Goal: Task Accomplishment & Management: Use online tool/utility

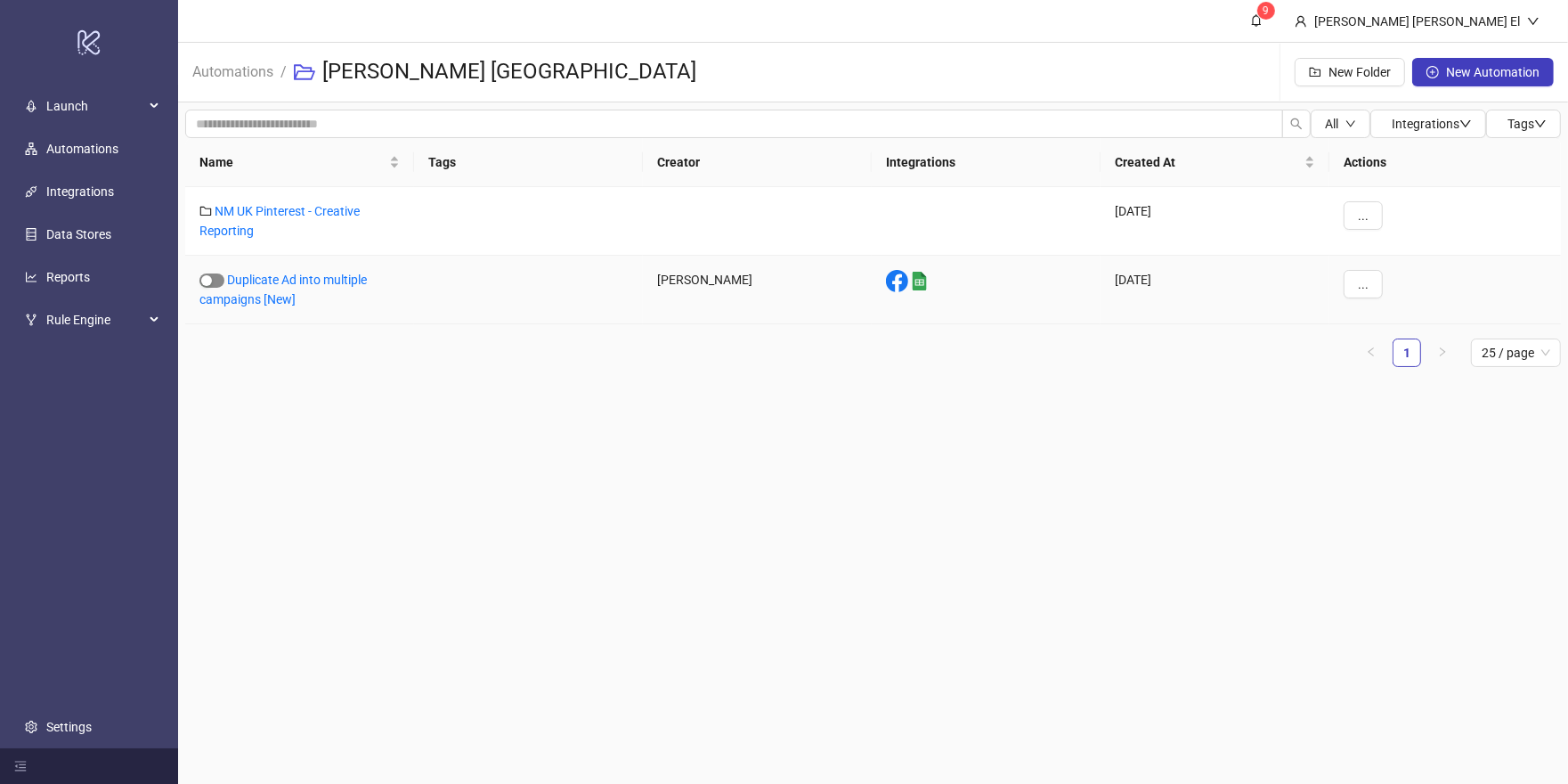
click at [203, 282] on div "button" at bounding box center [207, 281] width 11 height 11
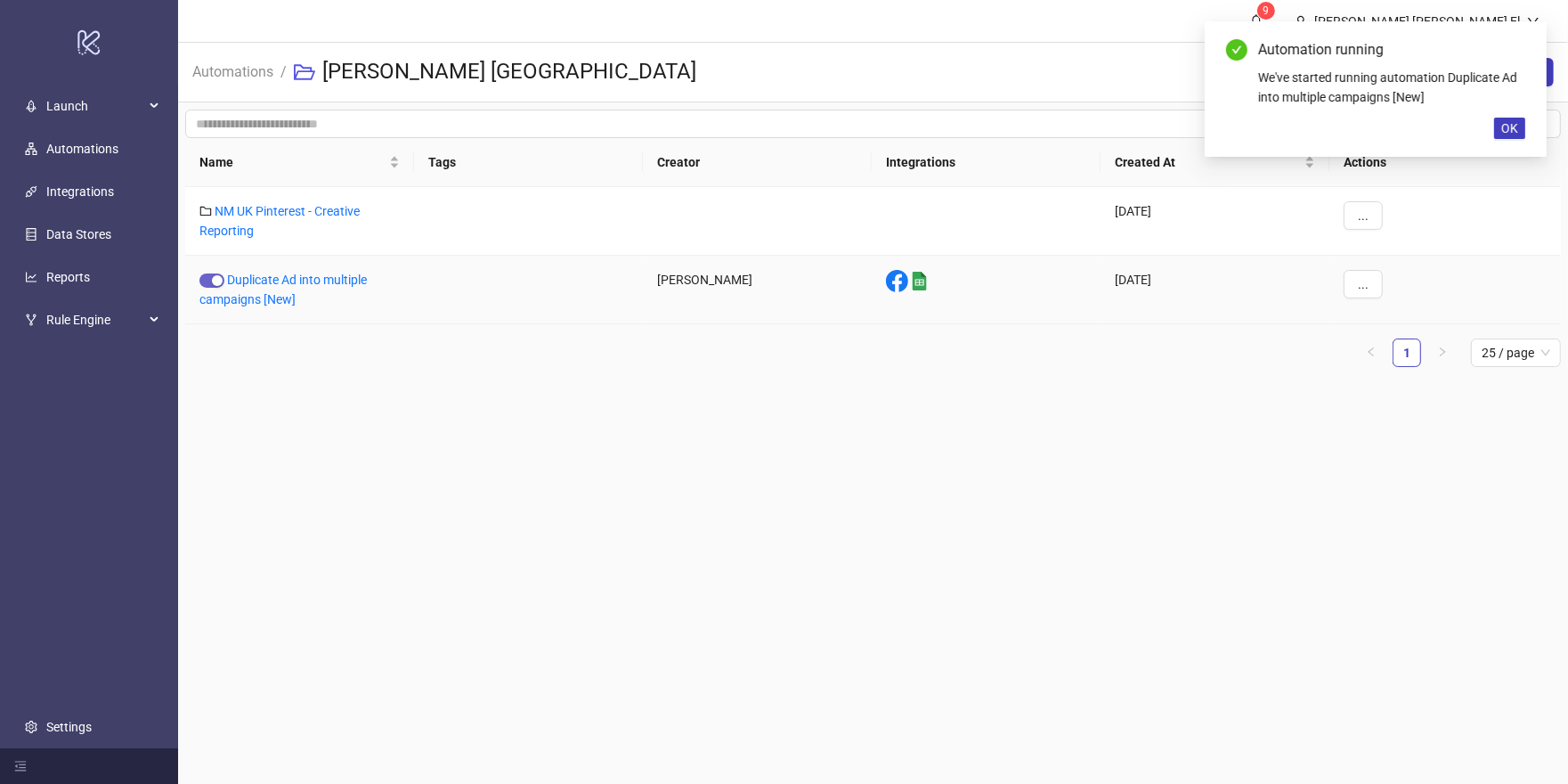
click at [215, 279] on div "button" at bounding box center [218, 281] width 11 height 11
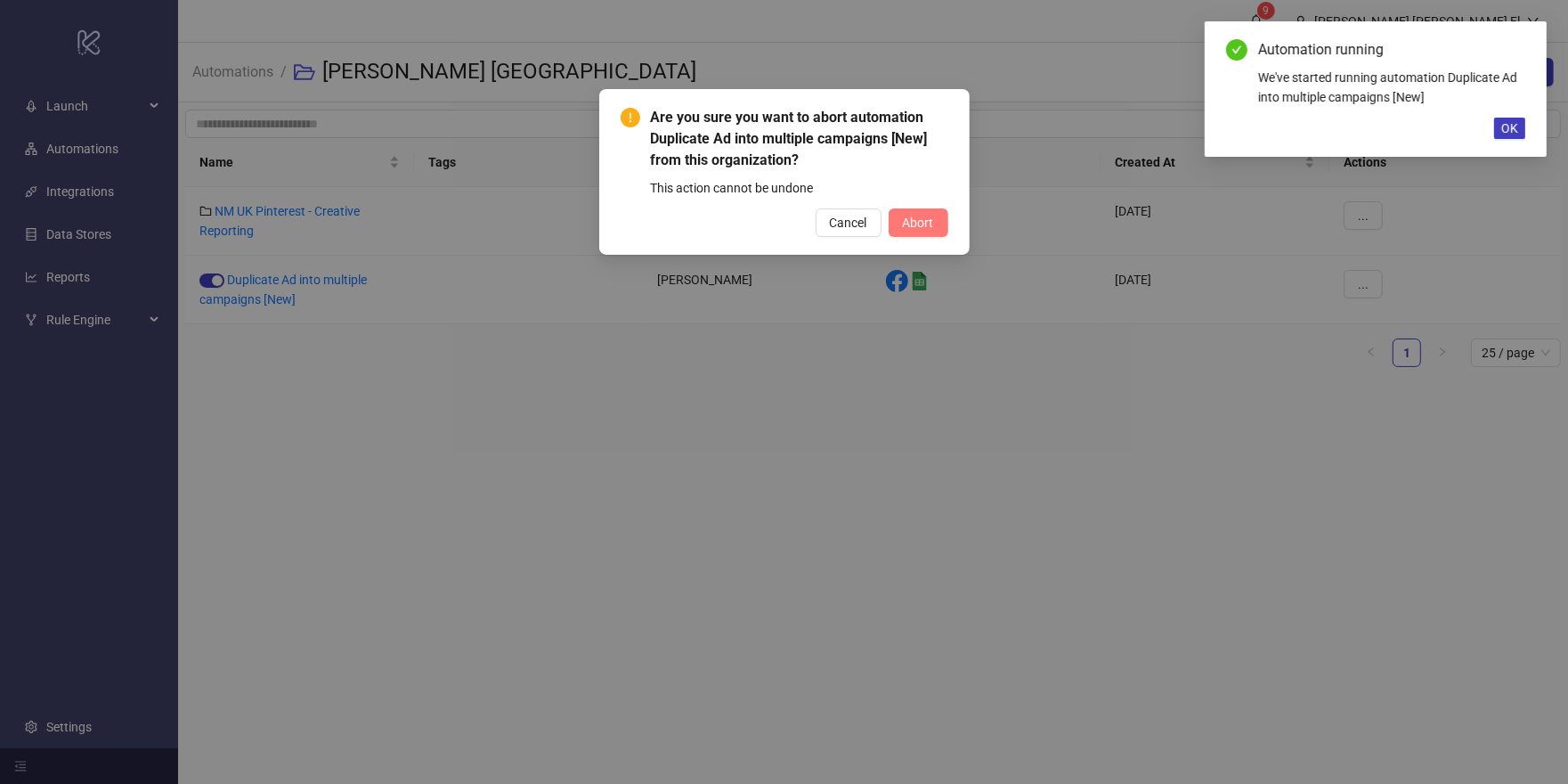
click at [928, 217] on span "Abort" at bounding box center [919, 222] width 32 height 14
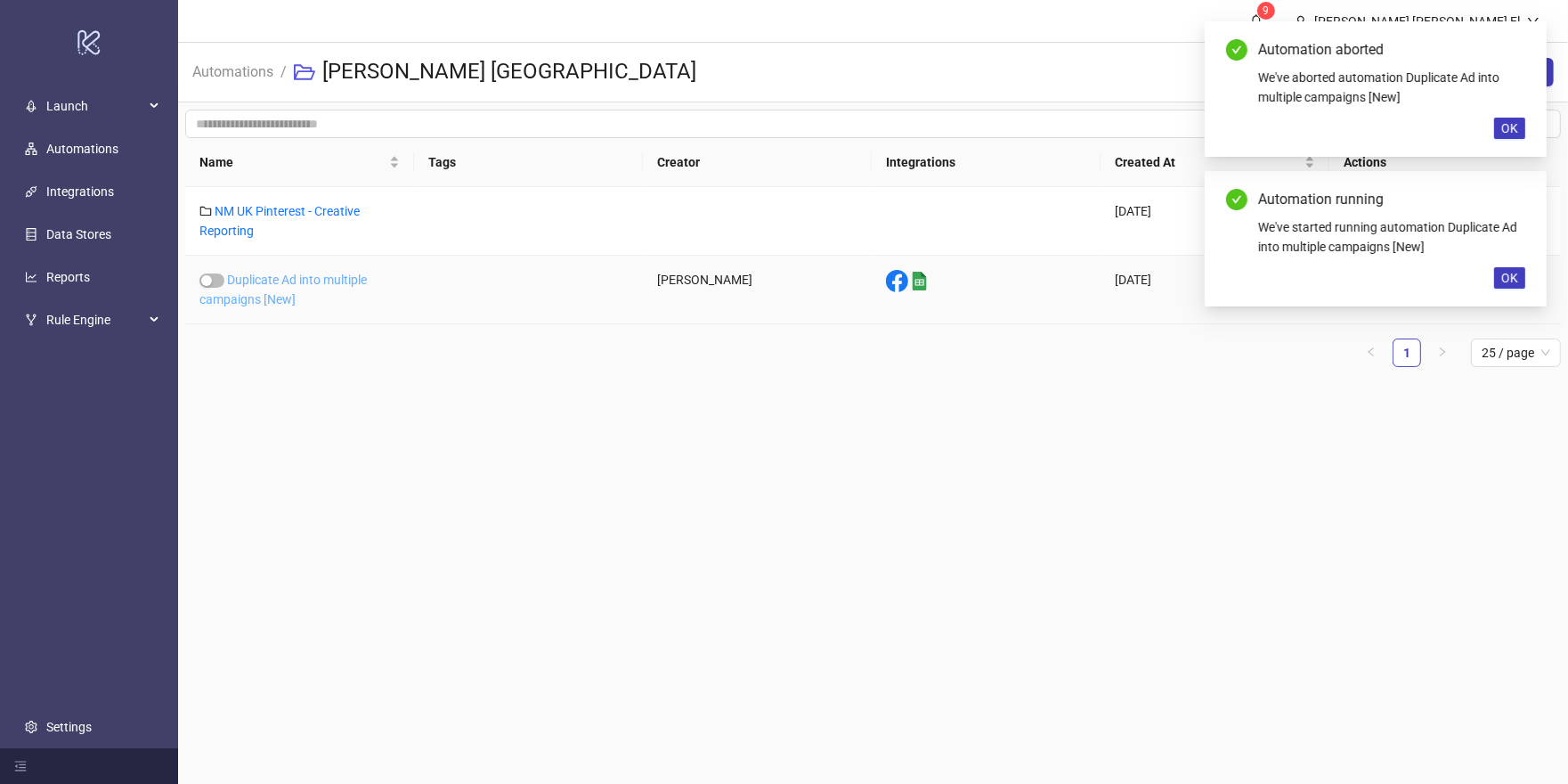
click at [259, 293] on link "Duplicate Ad into multiple campaigns [New]" at bounding box center [283, 289] width 168 height 33
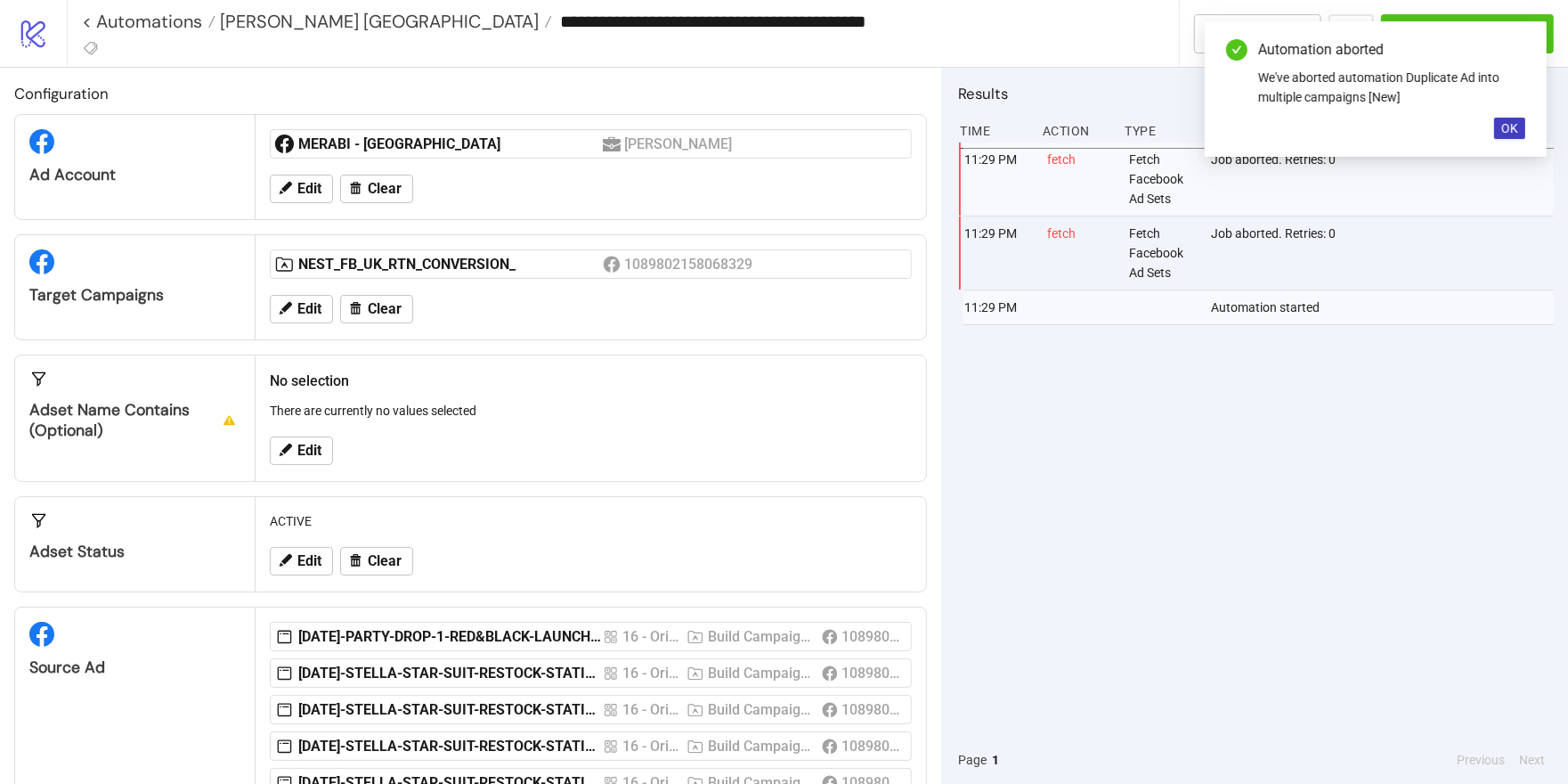
scroll to position [130, 0]
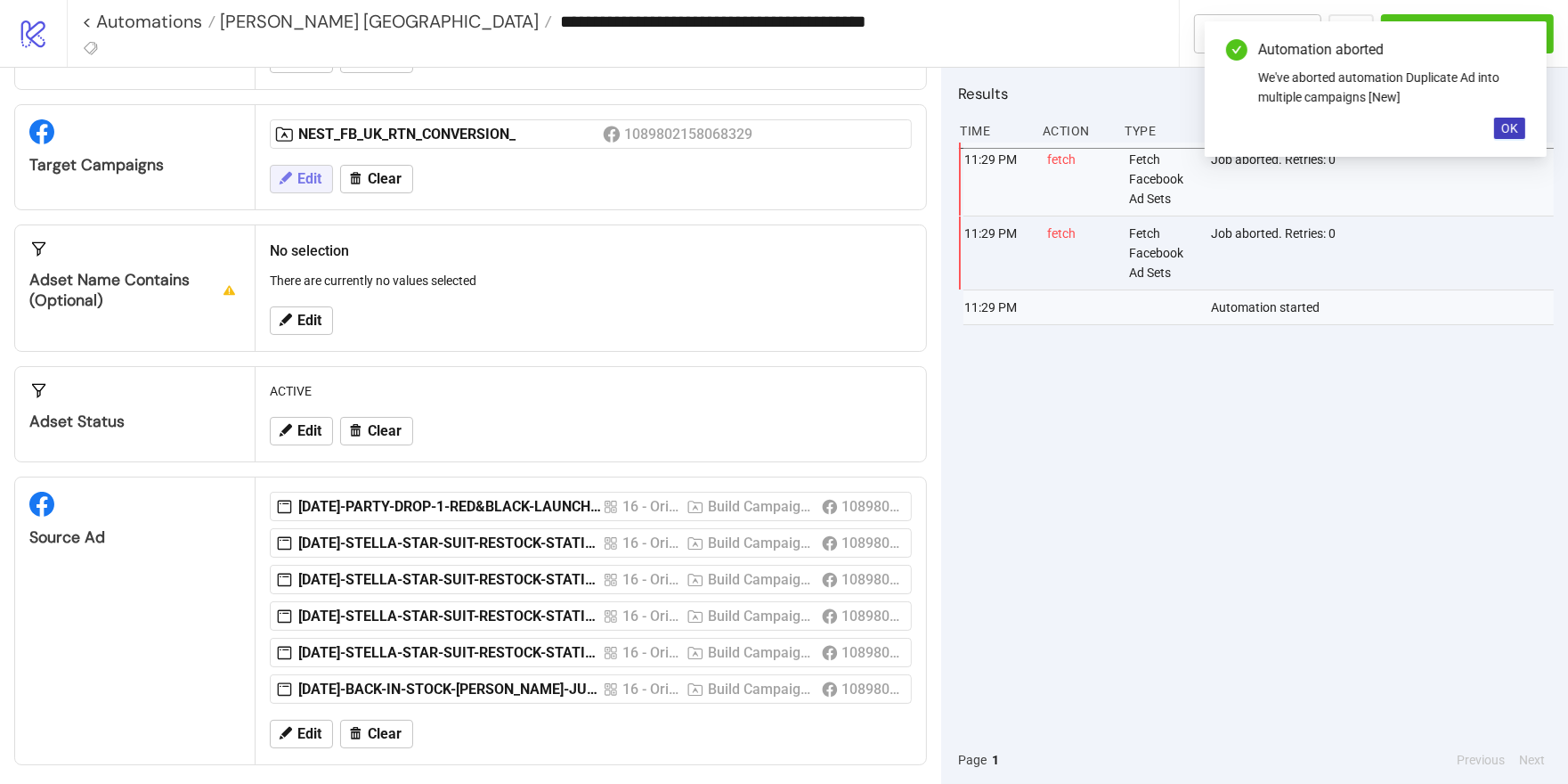
click at [307, 179] on span "Edit" at bounding box center [310, 178] width 24 height 16
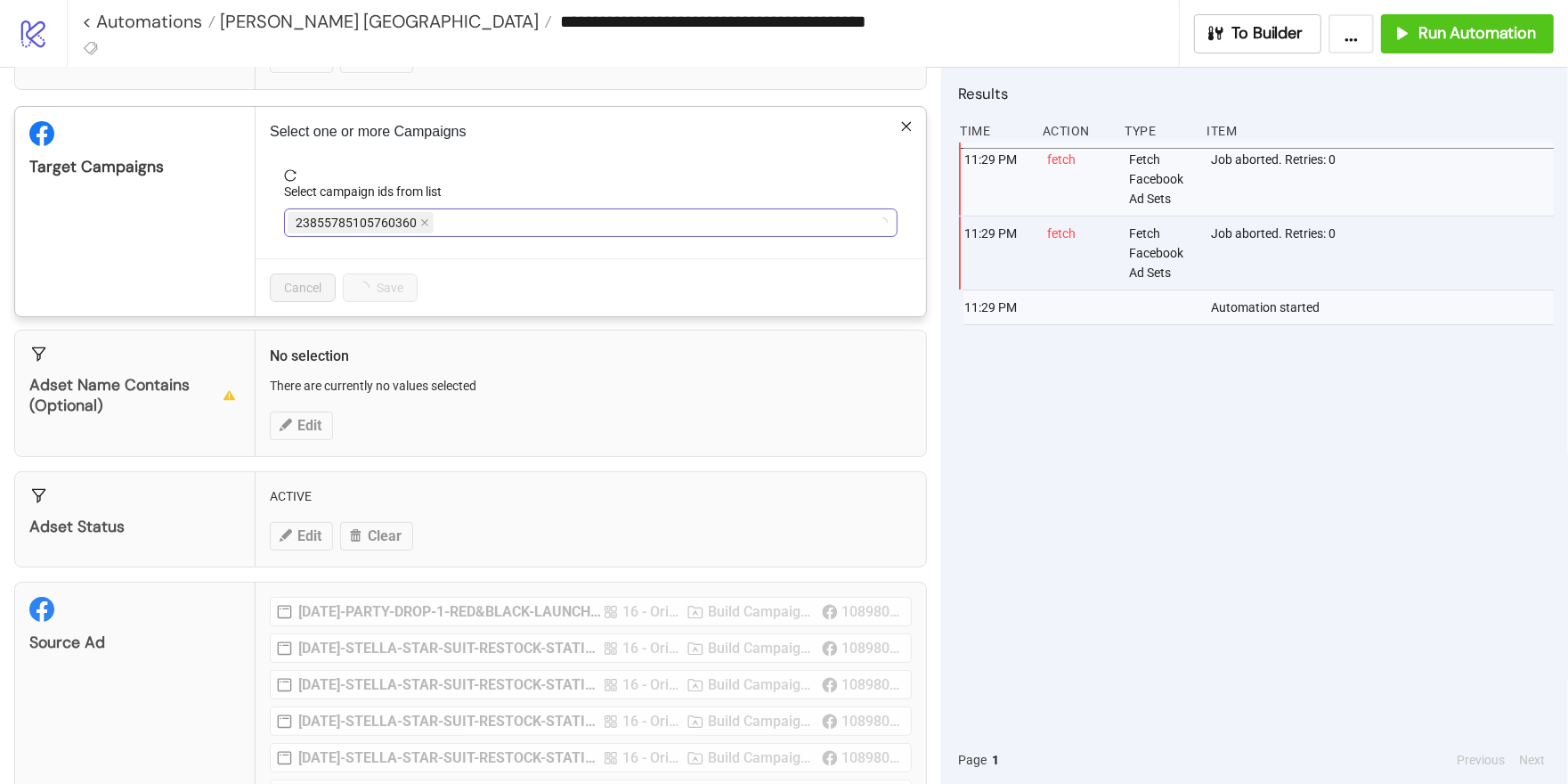
click at [449, 220] on div "23855785105760360" at bounding box center [581, 223] width 588 height 25
click at [513, 220] on div "NEST_FB_UK_RTN_CONVERSION_" at bounding box center [581, 223] width 588 height 25
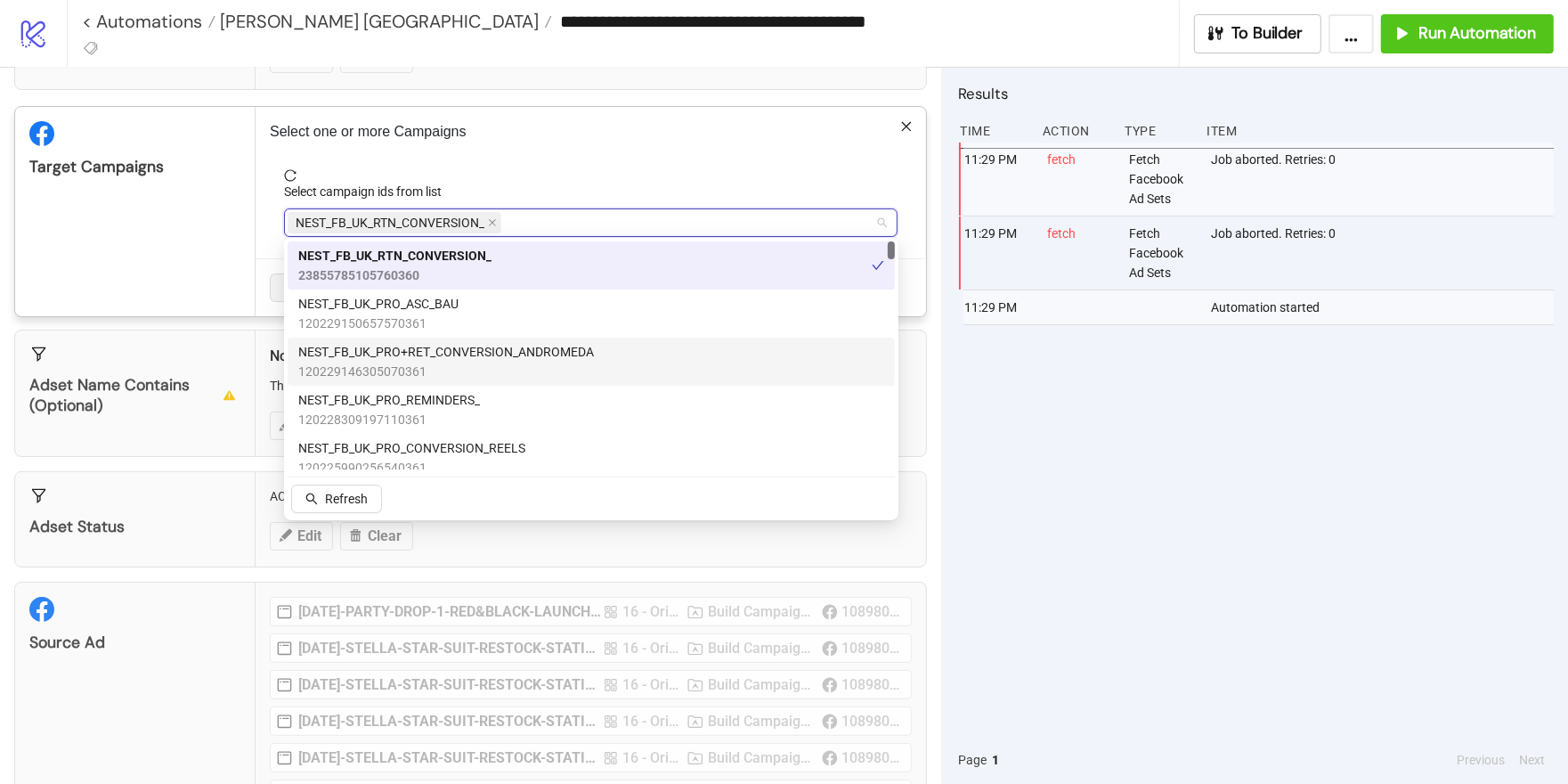
click at [464, 357] on span "NEST_FB_UK_PRO+RET_CONVERSION_ANDROMEDA" at bounding box center [446, 352] width 296 height 19
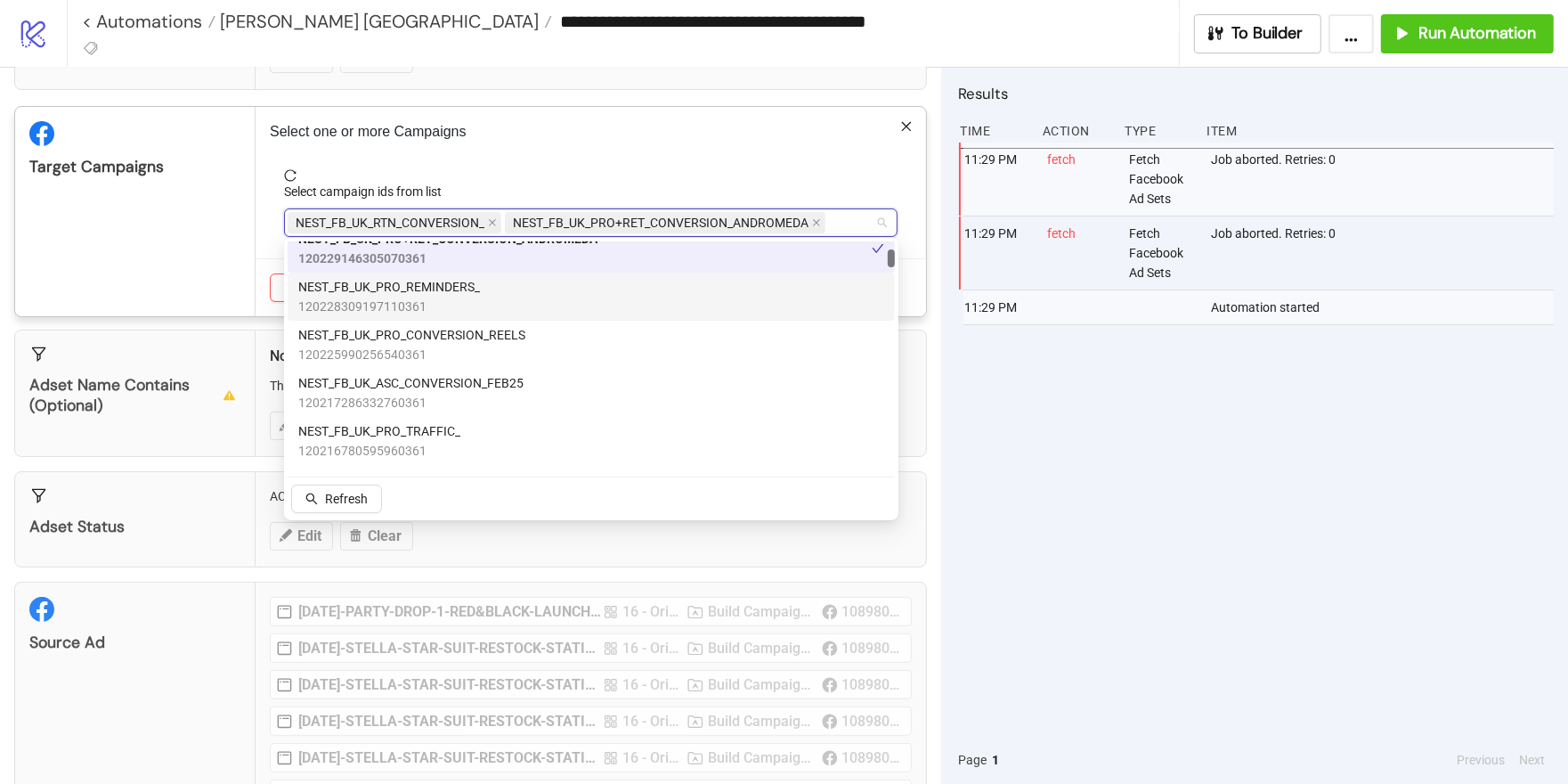
scroll to position [122, 0]
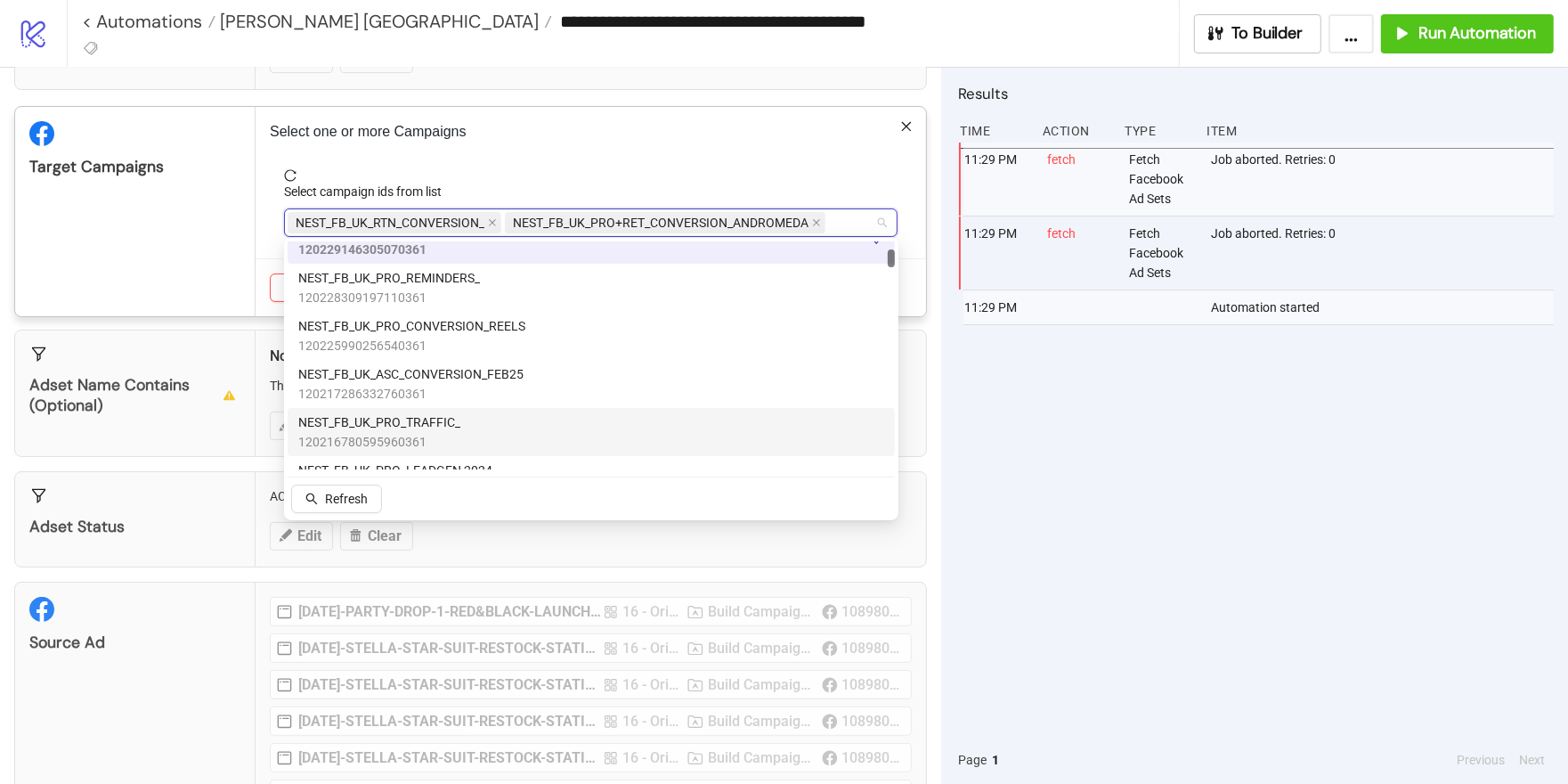
click at [428, 438] on span "120216780595960361" at bounding box center [379, 442] width 162 height 19
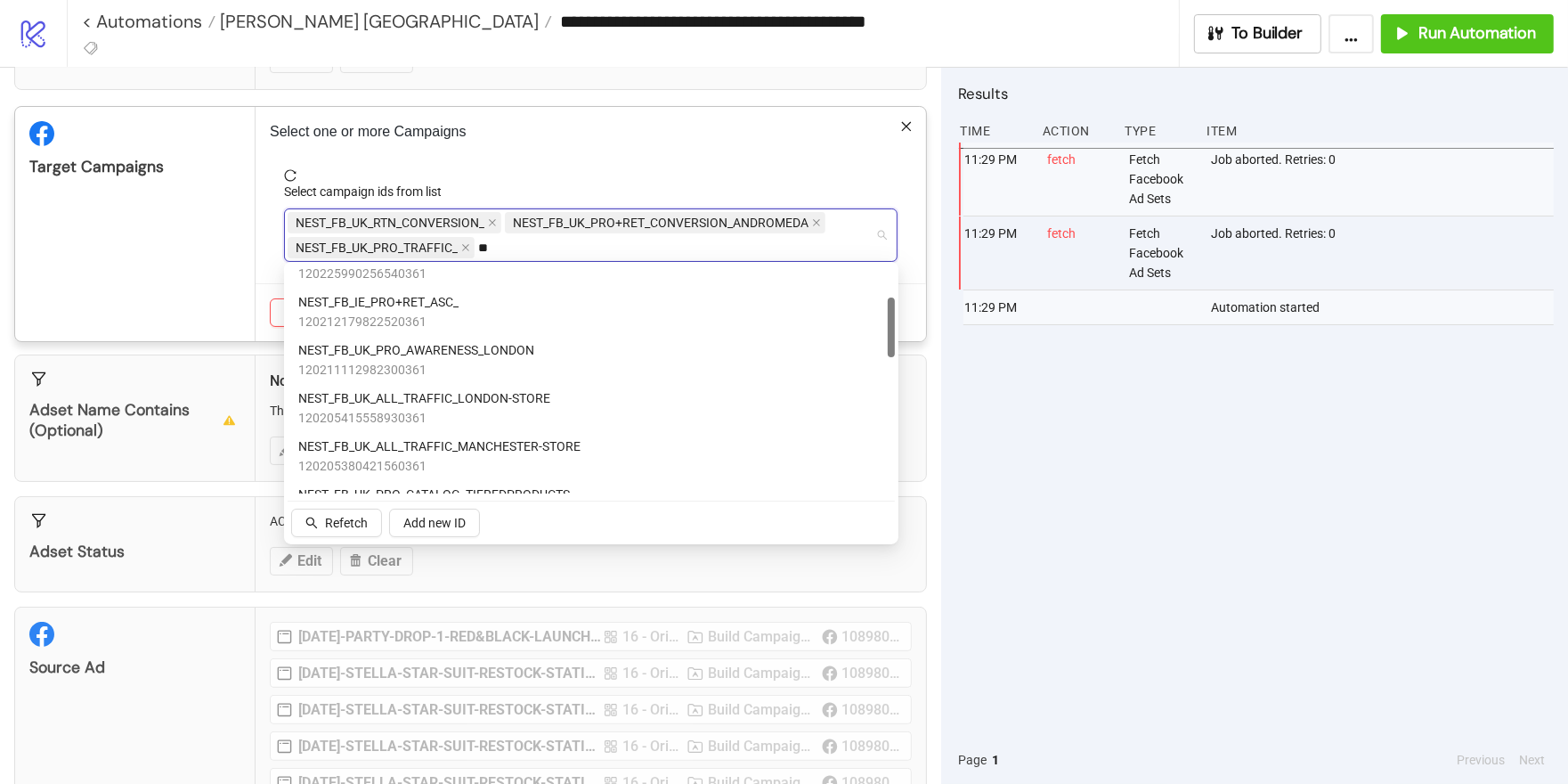
type input "***"
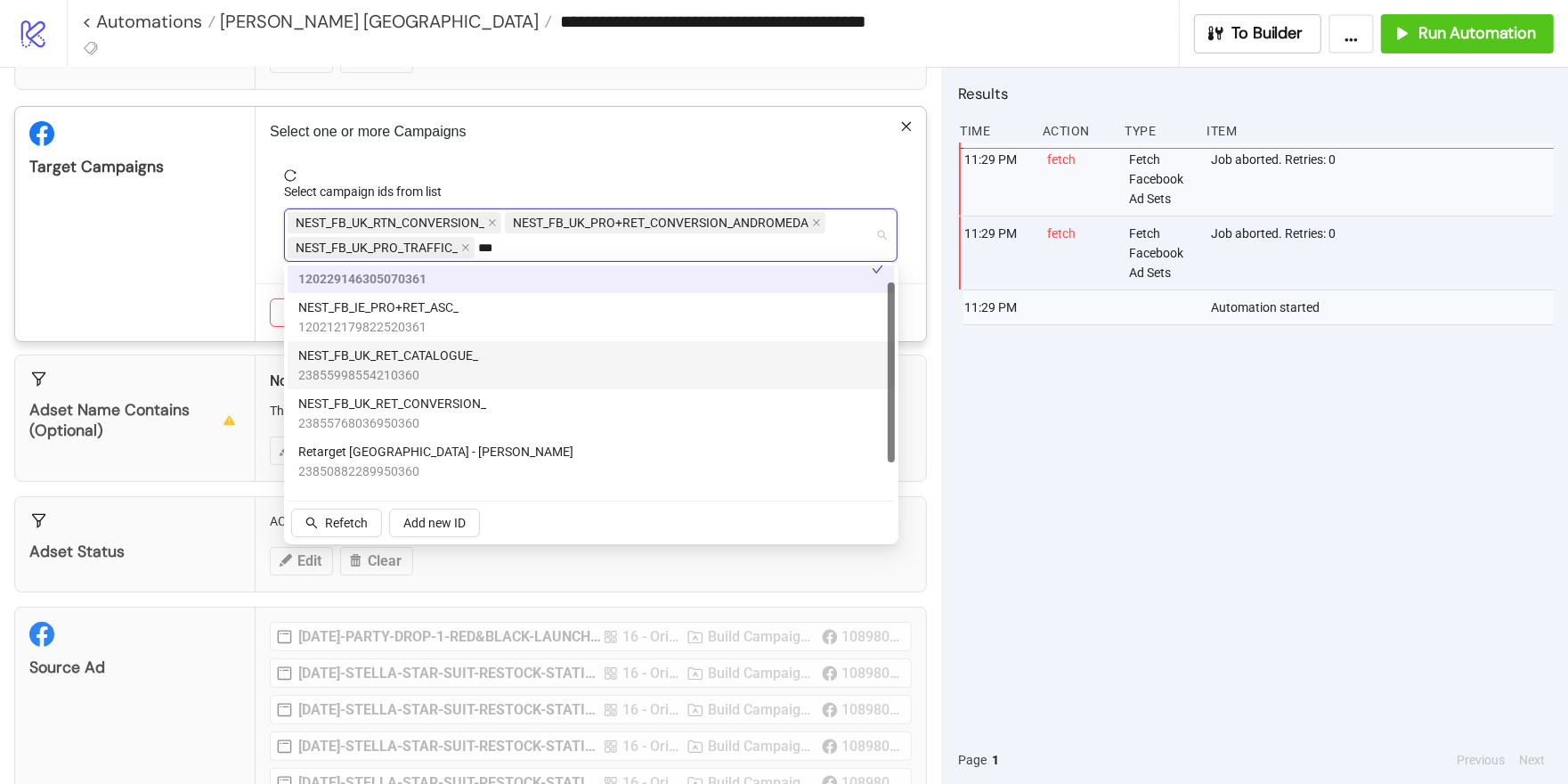
scroll to position [0, 0]
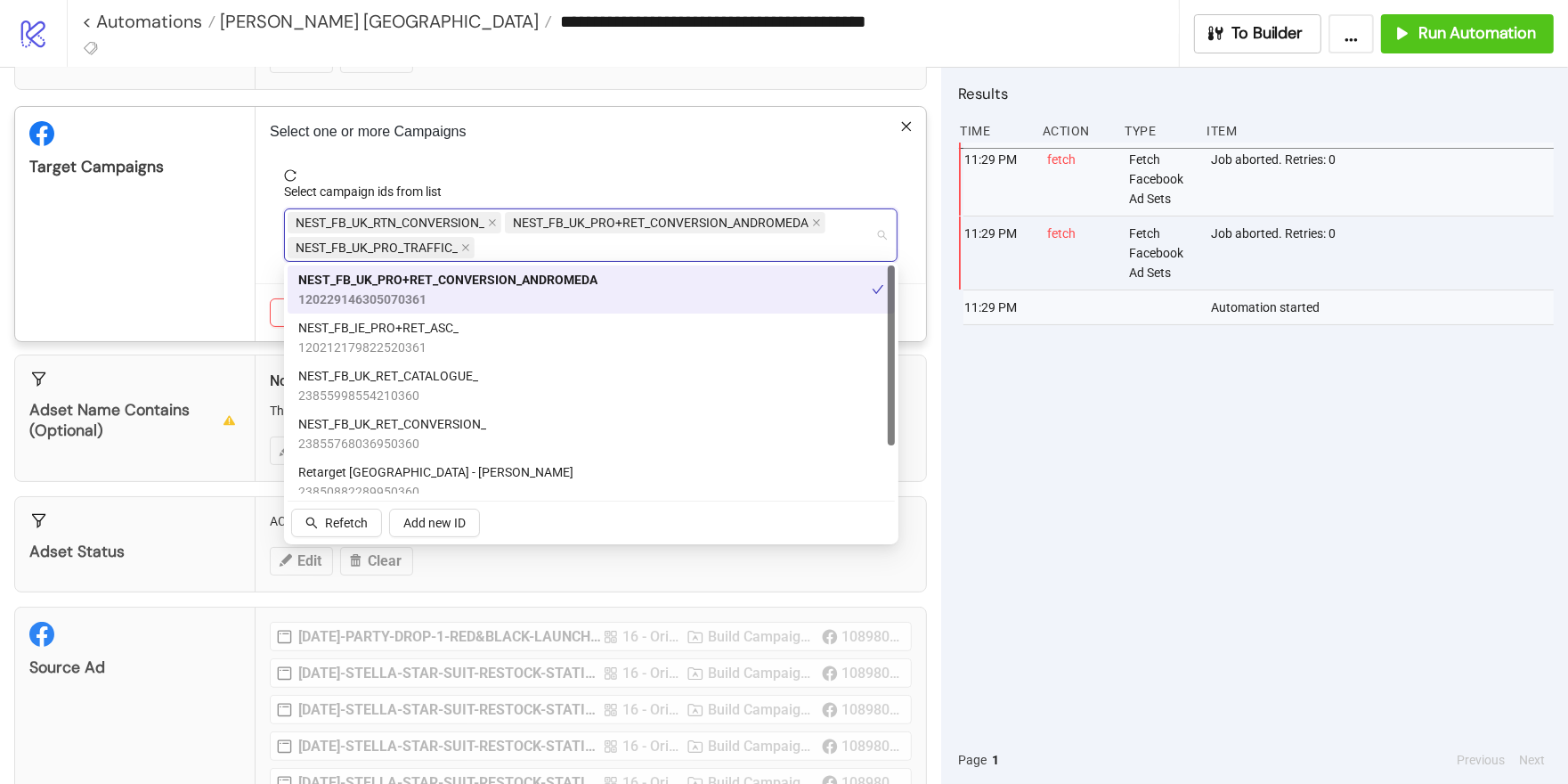
click at [196, 274] on div "Target Campaigns" at bounding box center [134, 224] width 240 height 235
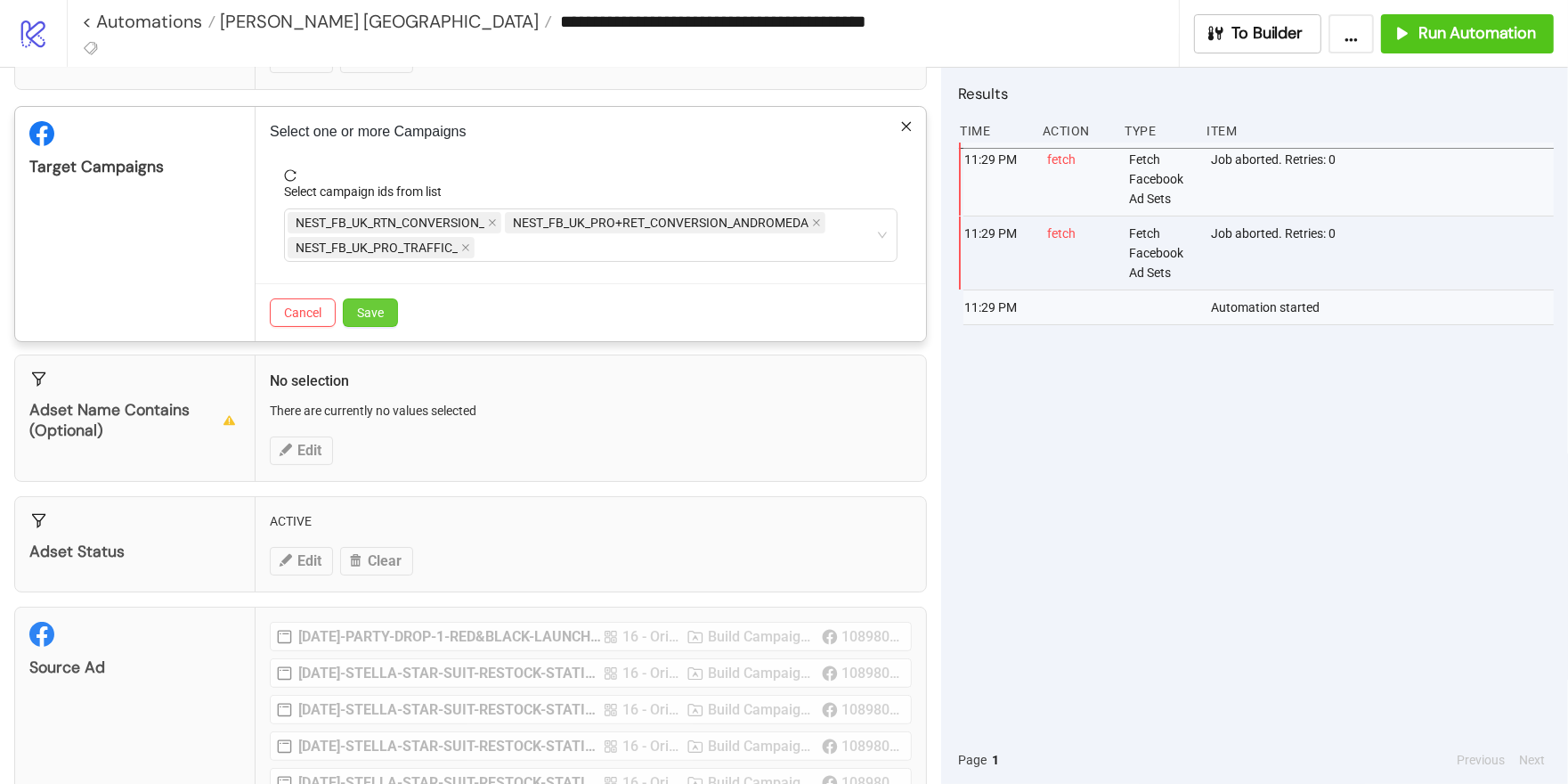
click at [379, 311] on span "Save" at bounding box center [370, 312] width 27 height 14
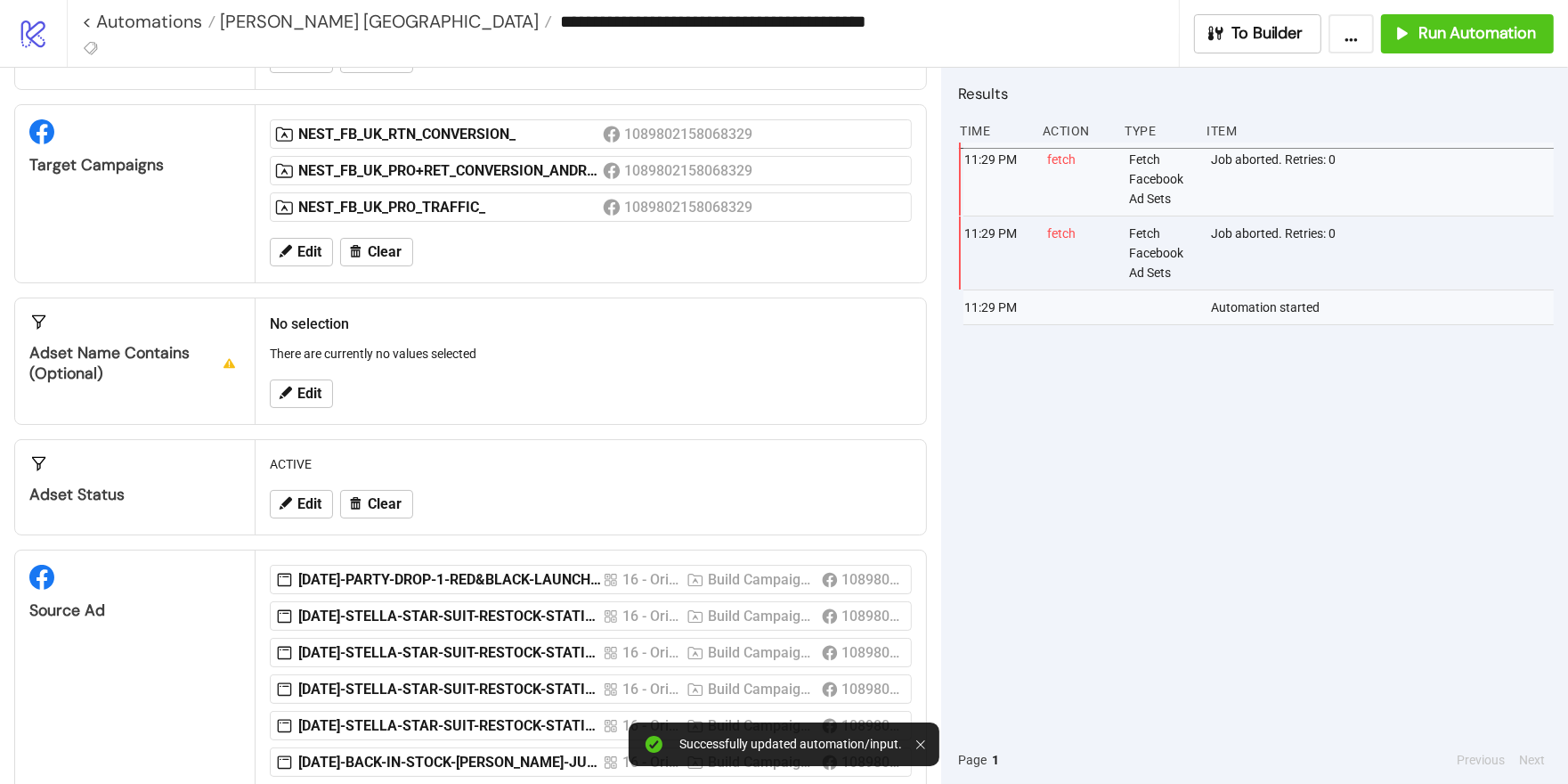
scroll to position [202, 0]
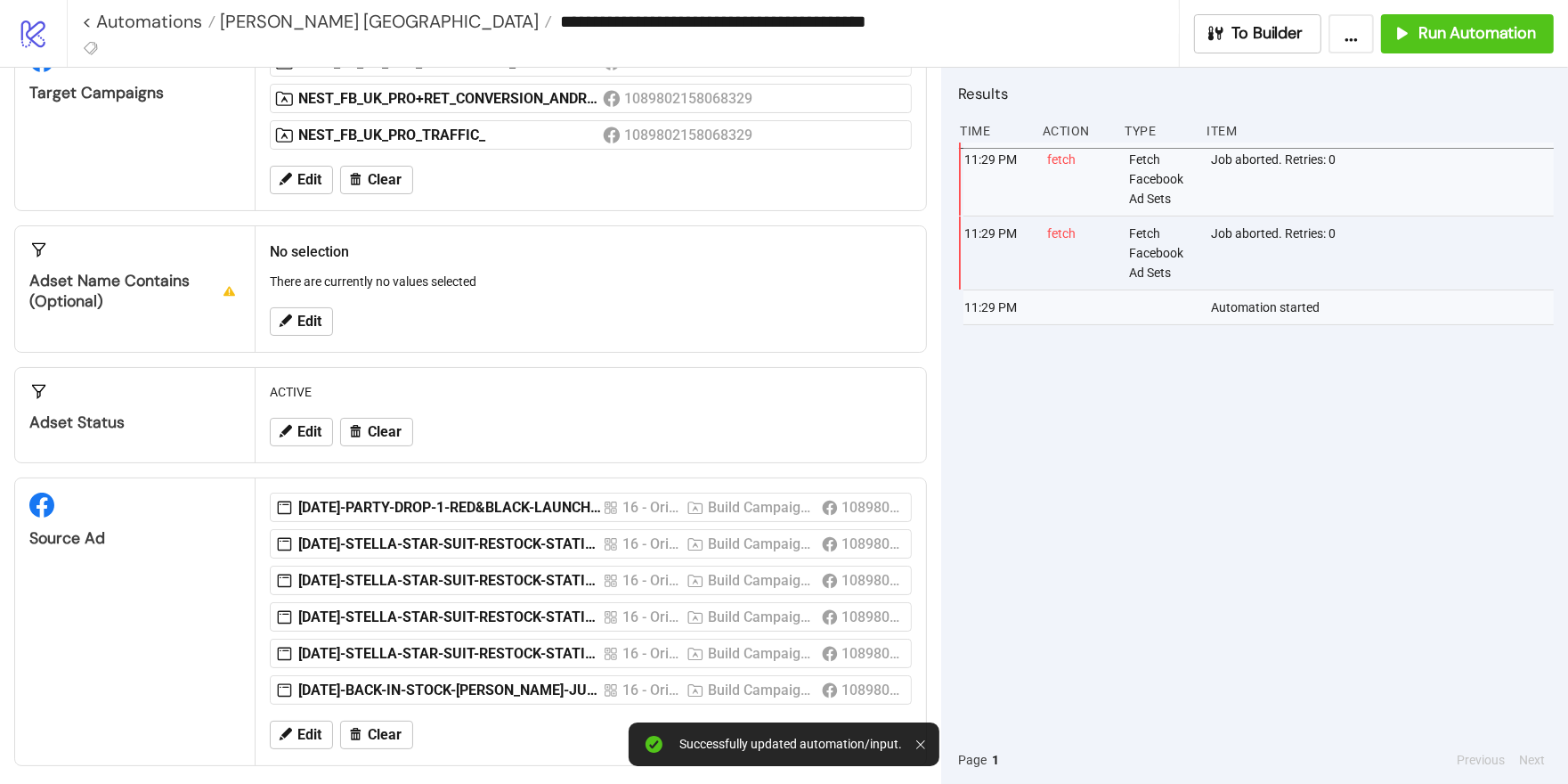
click at [388, 712] on div "Edit Clear" at bounding box center [591, 735] width 657 height 46
click at [371, 721] on button "Clear" at bounding box center [376, 735] width 73 height 29
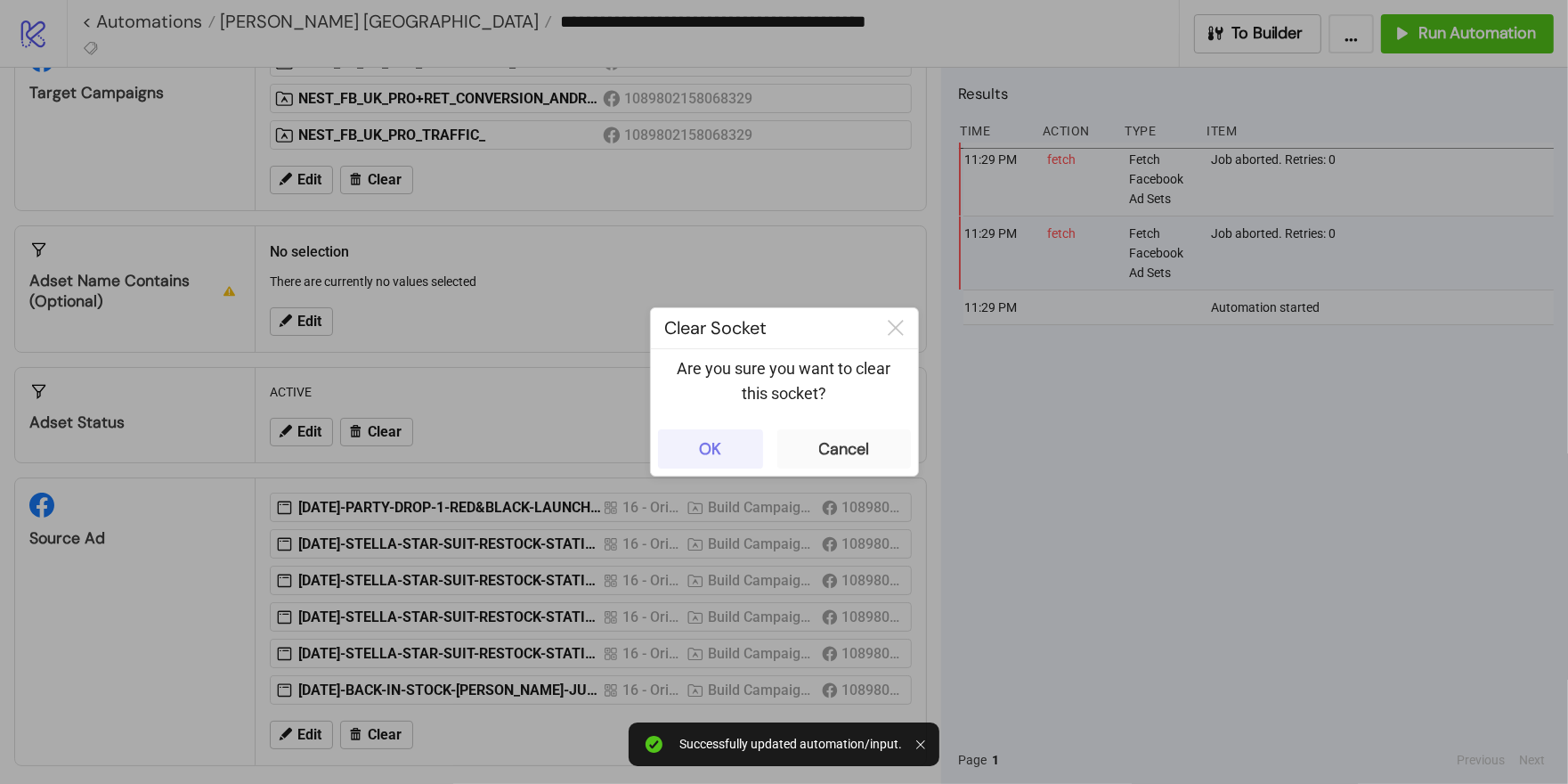
click at [717, 437] on button "OK" at bounding box center [710, 449] width 105 height 39
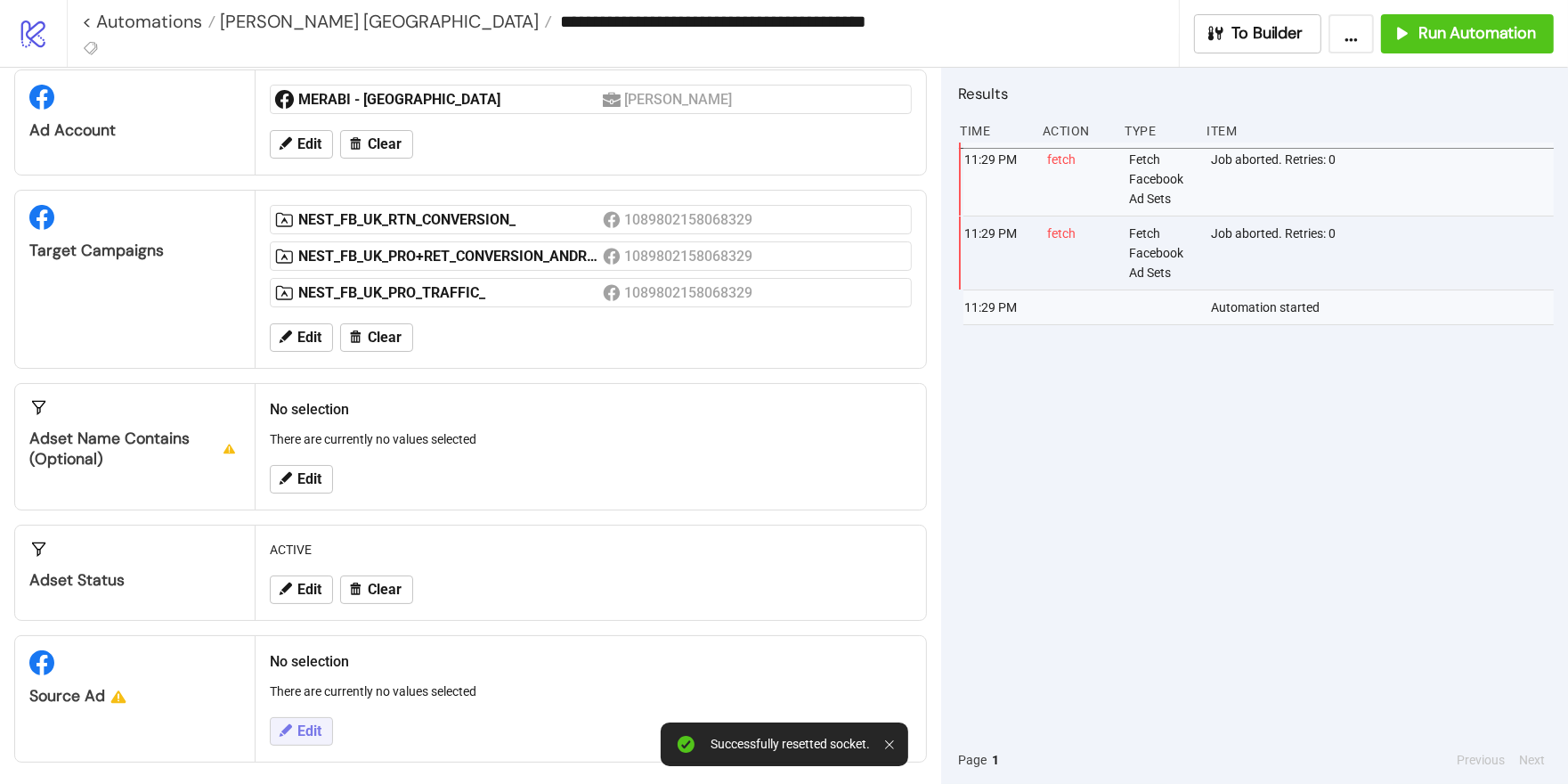
click at [284, 725] on icon at bounding box center [286, 730] width 12 height 12
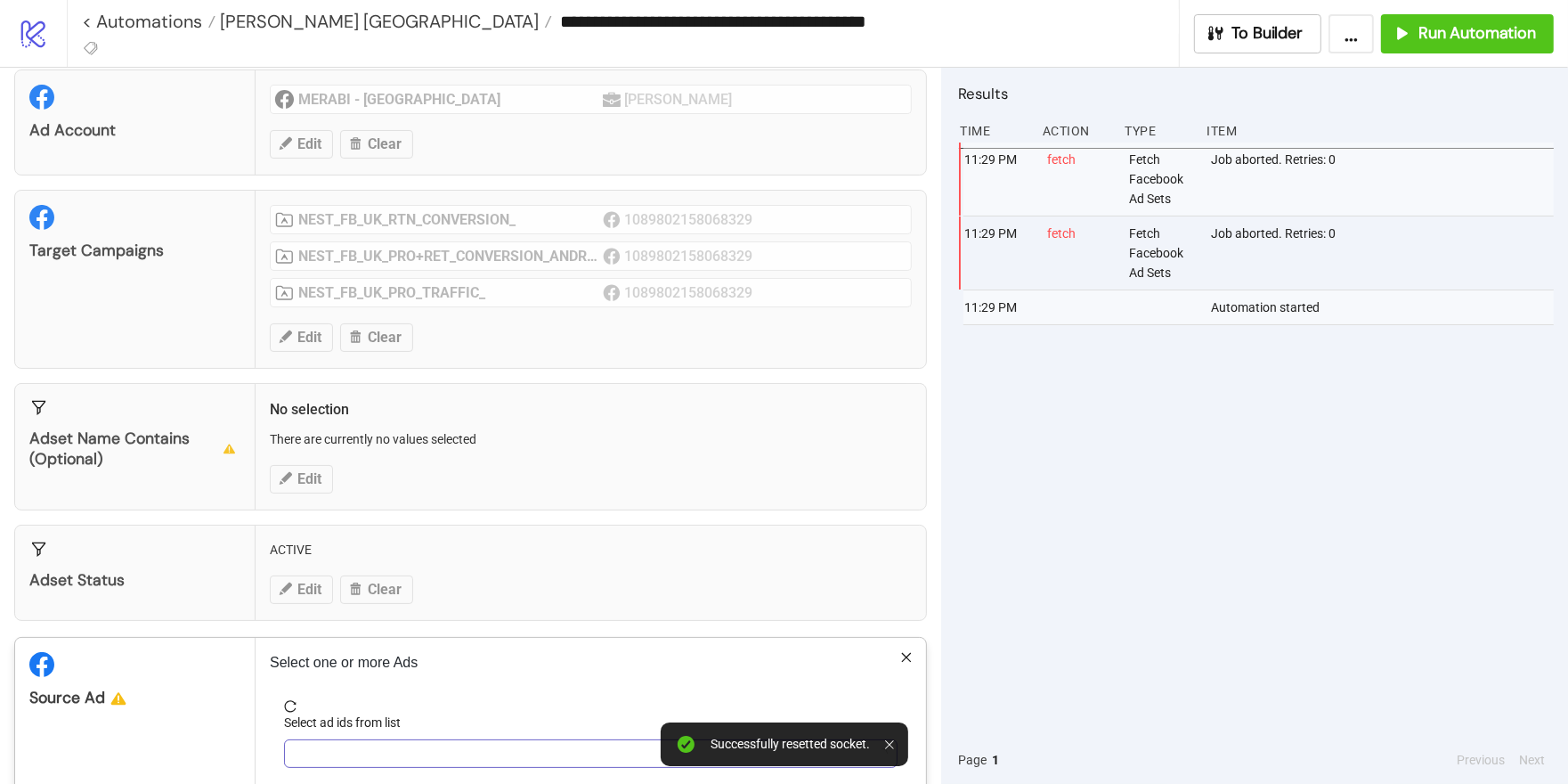
click at [349, 755] on div at bounding box center [581, 753] width 588 height 25
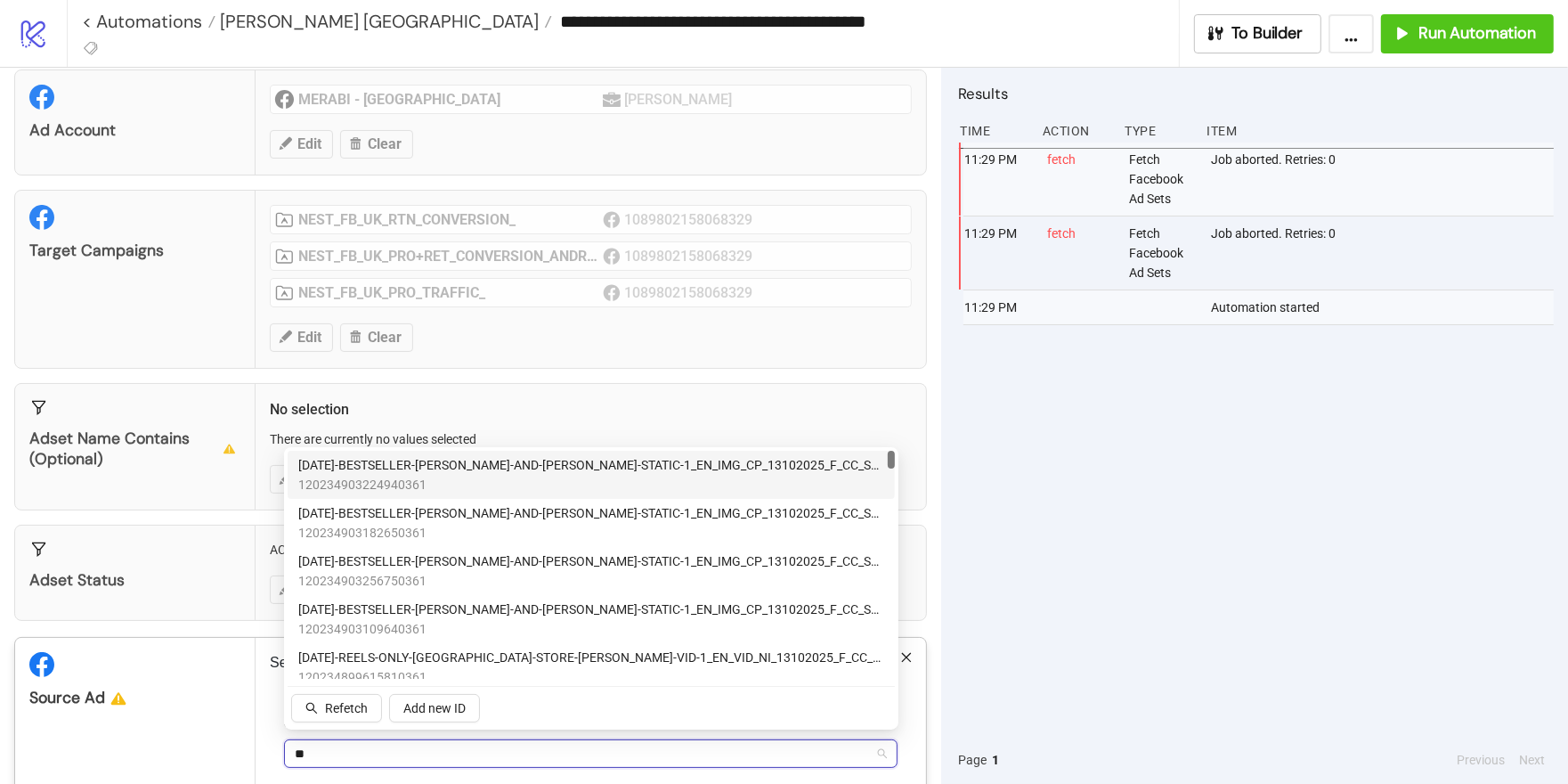
type input "***"
click at [507, 470] on span "AD416-STELLAR-STAR-DRESS-RESTOCK-STATIC-1_EN_IMG_SP_10102025_F_CC_SC1_USP14_BAU" at bounding box center [570, 465] width 543 height 19
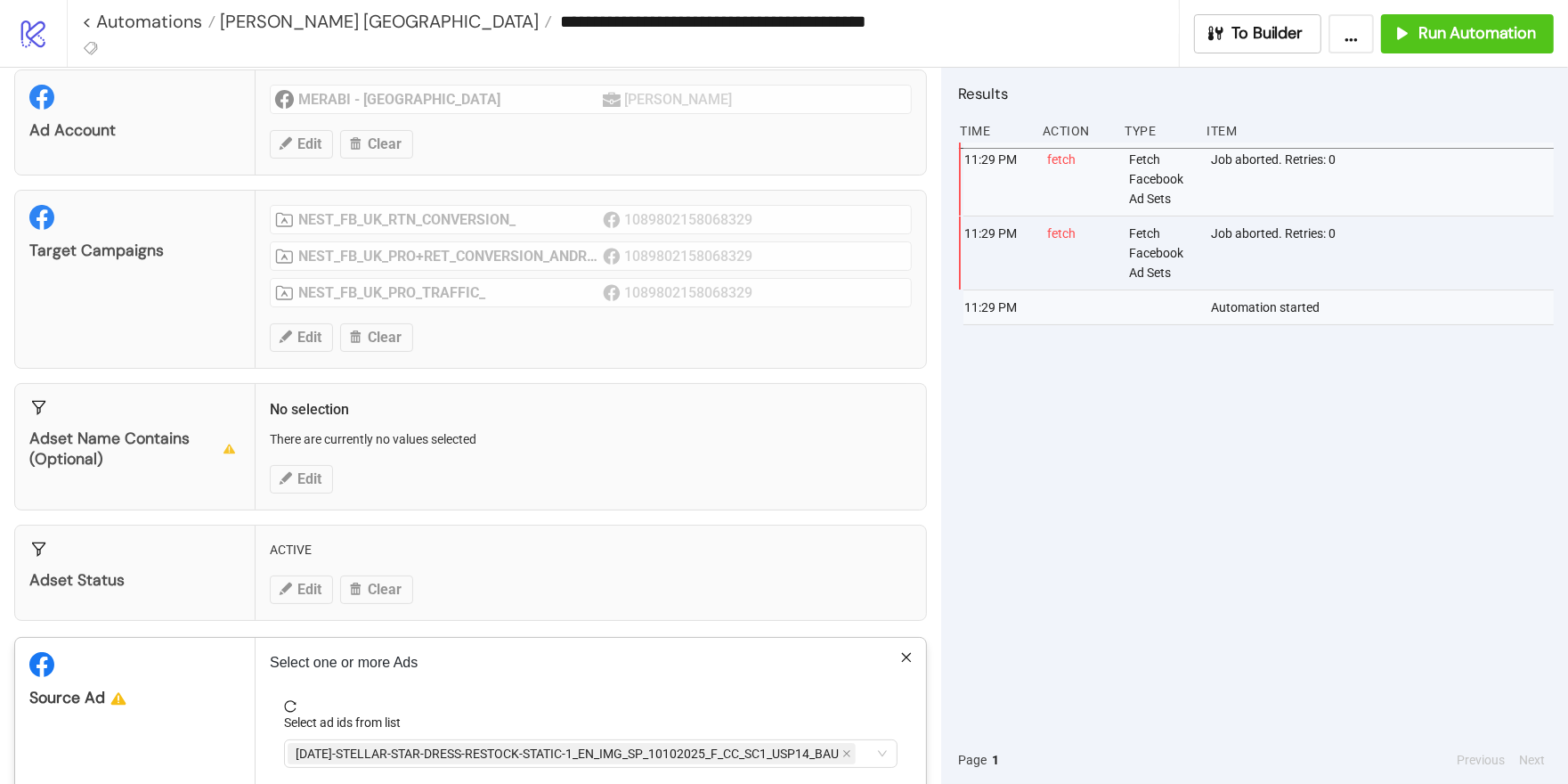
click at [210, 620] on div "Configuration Ad Account MERABI - UK Nadine Merabi Edit Clear Target Campaigns …" at bounding box center [470, 426] width 941 height 716
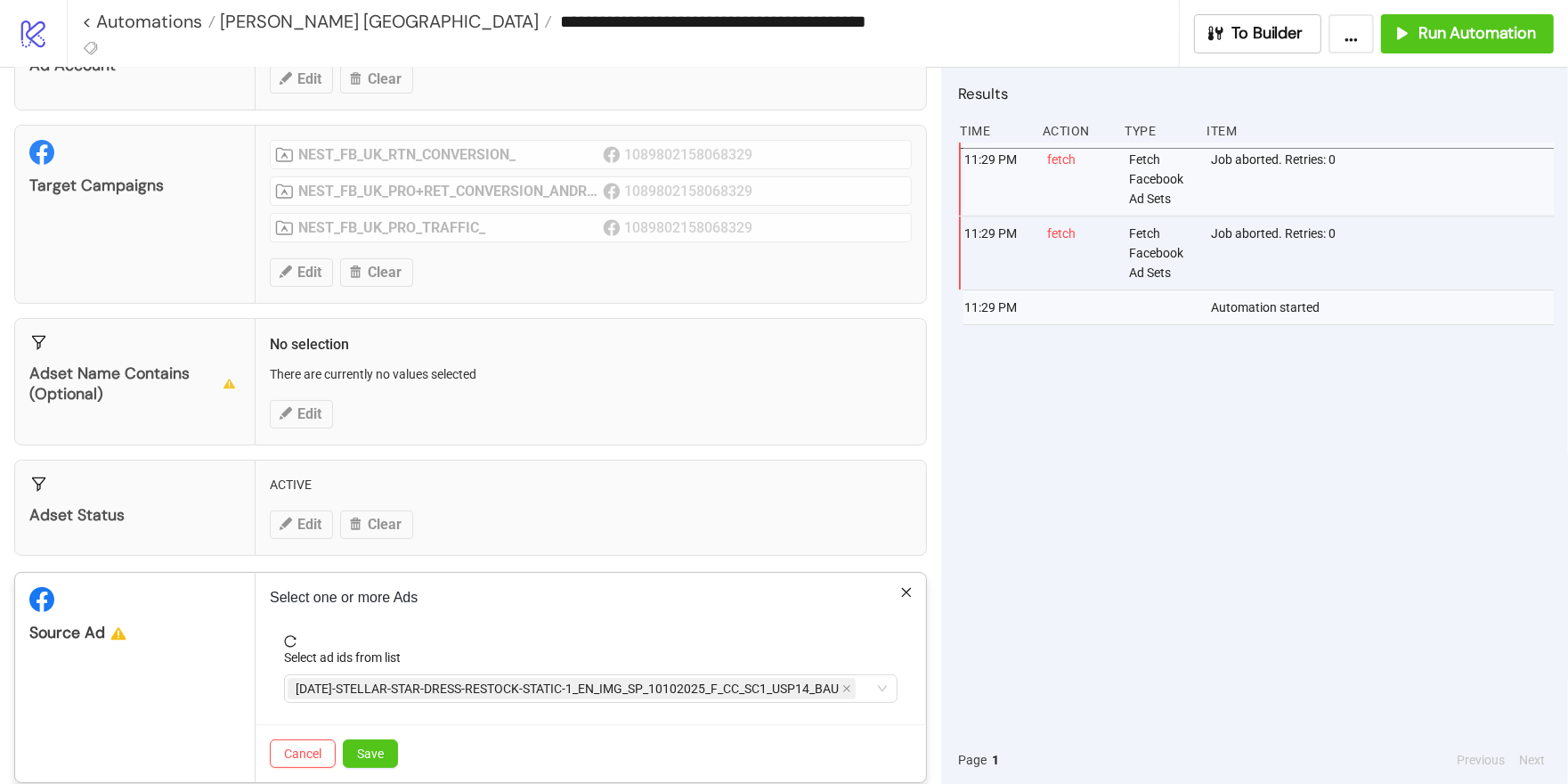
scroll to position [128, 0]
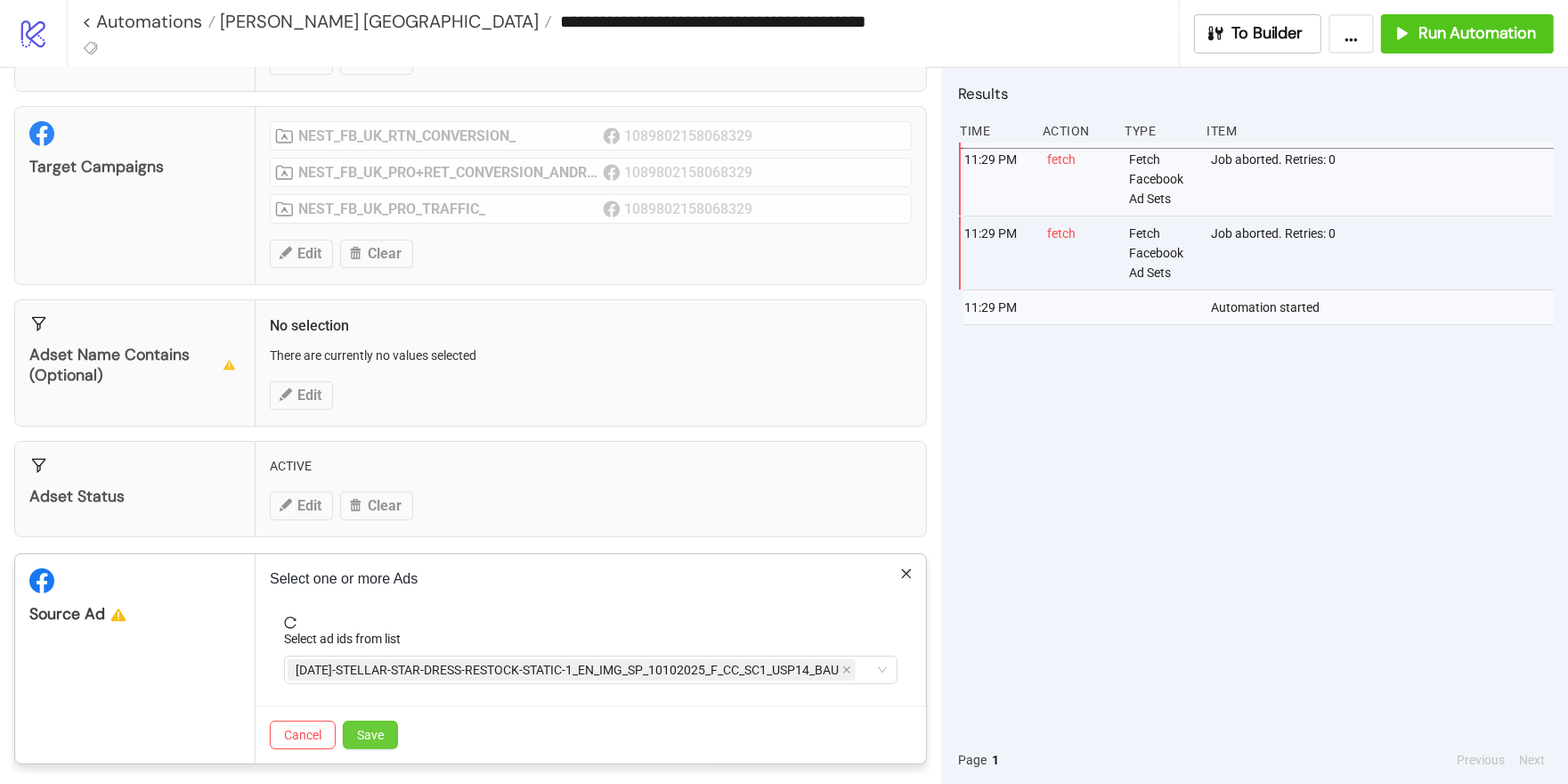
click at [372, 738] on button "Save" at bounding box center [371, 735] width 56 height 29
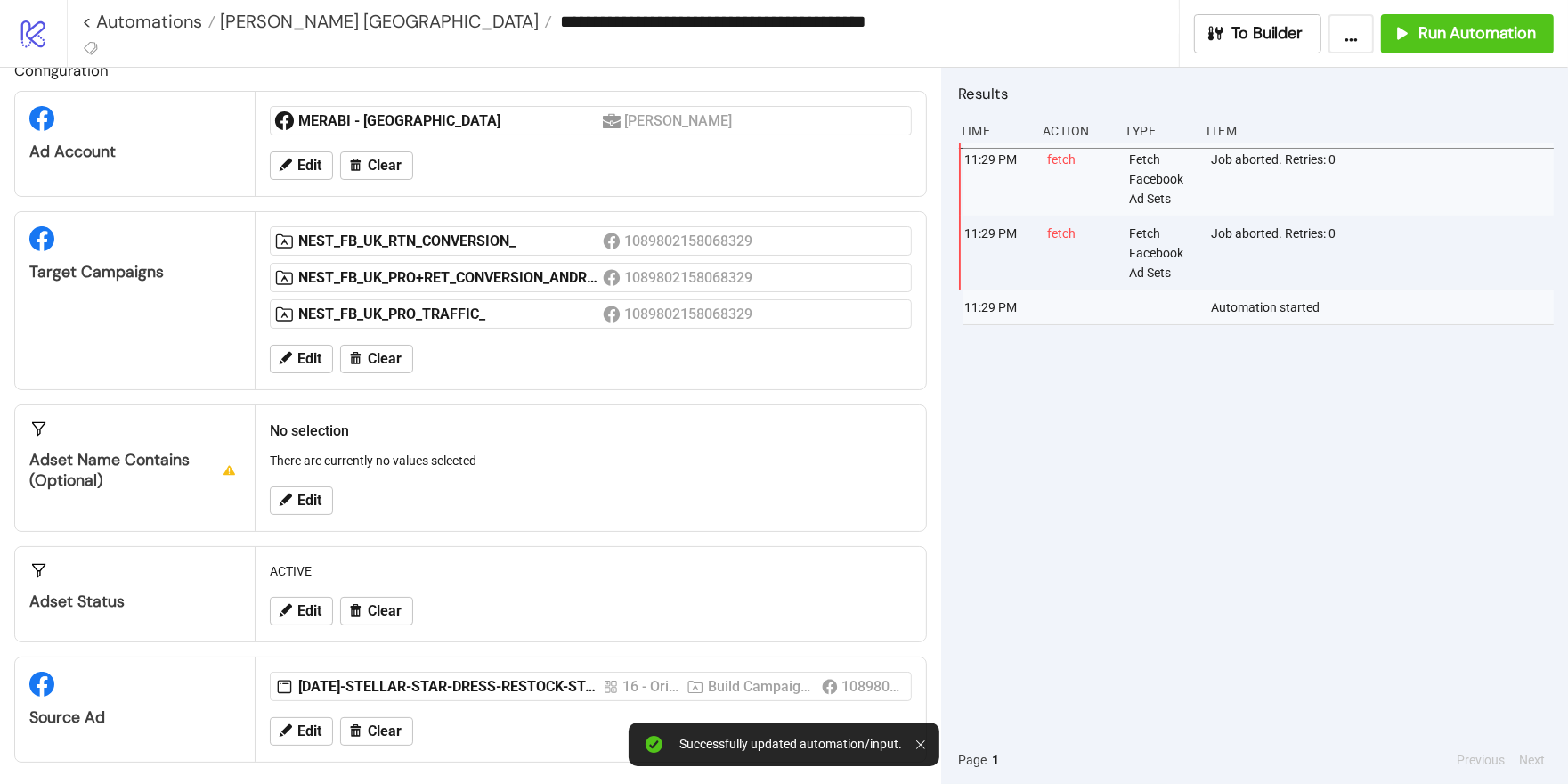
scroll to position [0, 0]
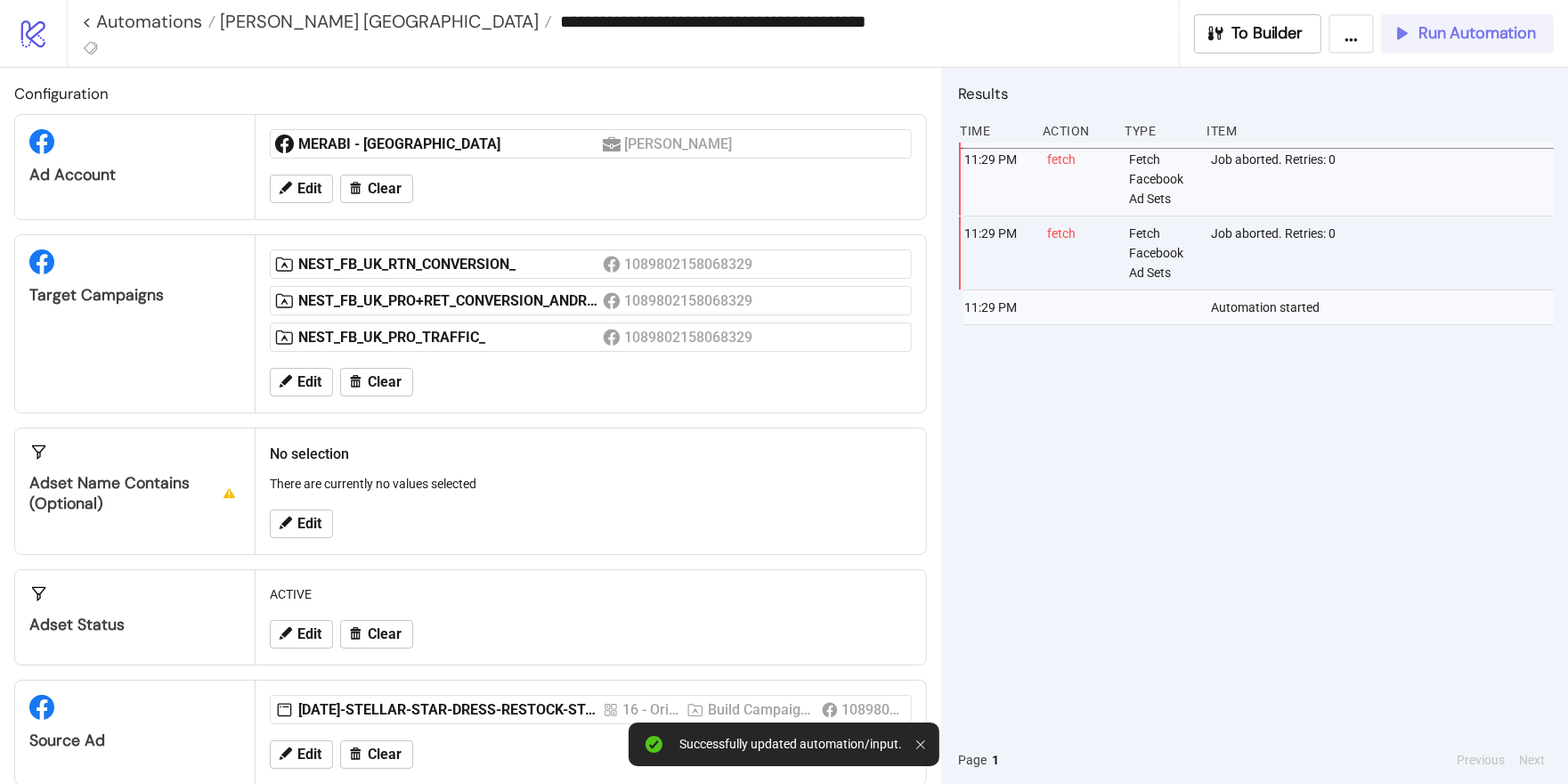
click at [1421, 25] on span "Run Automation" at bounding box center [1477, 33] width 118 height 20
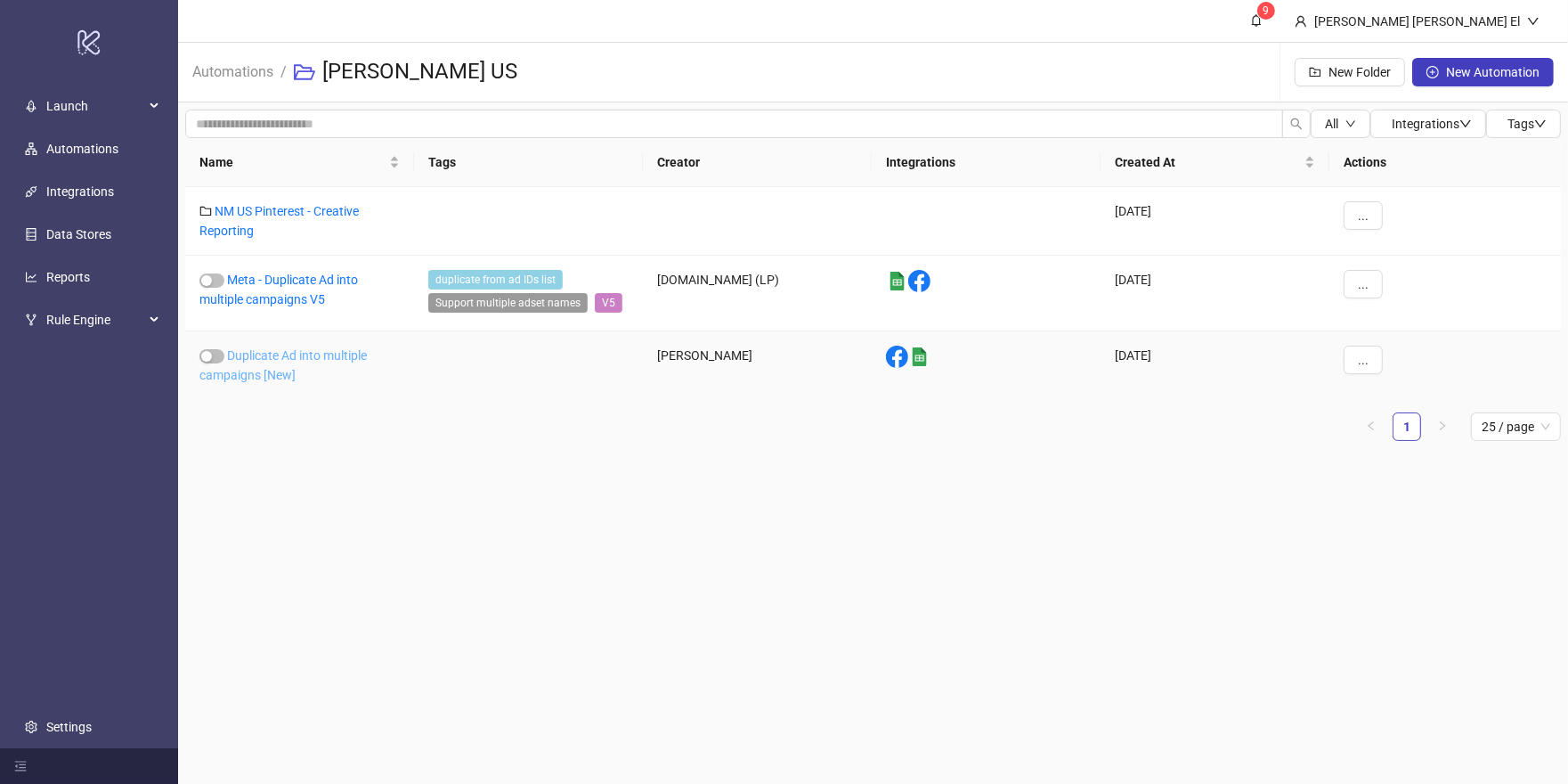
click at [268, 366] on link "Duplicate Ad into multiple campaigns [New]" at bounding box center [283, 366] width 168 height 33
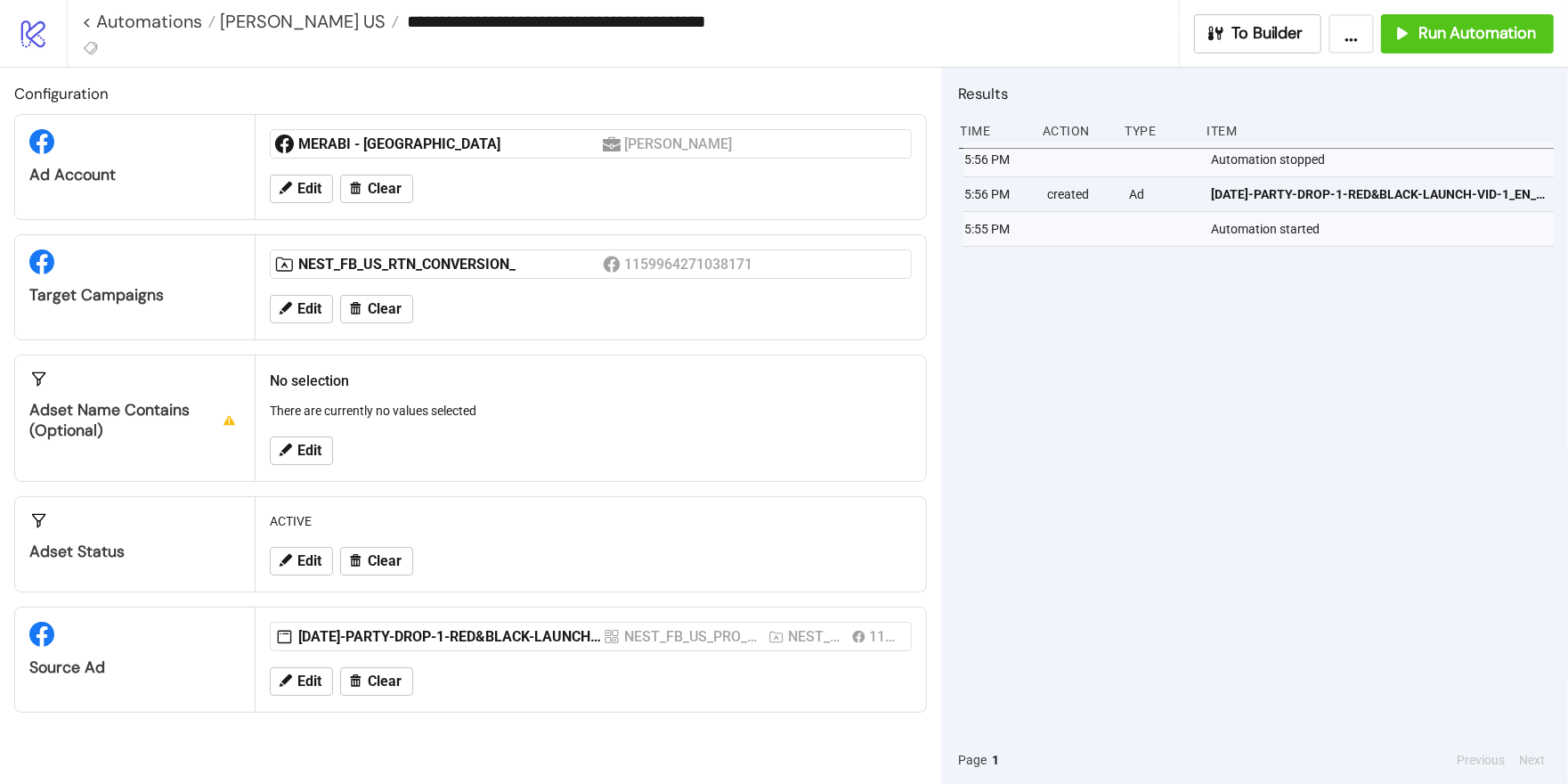
click at [300, 289] on div "Edit Clear" at bounding box center [591, 309] width 657 height 46
click at [301, 312] on span "Edit" at bounding box center [310, 309] width 24 height 16
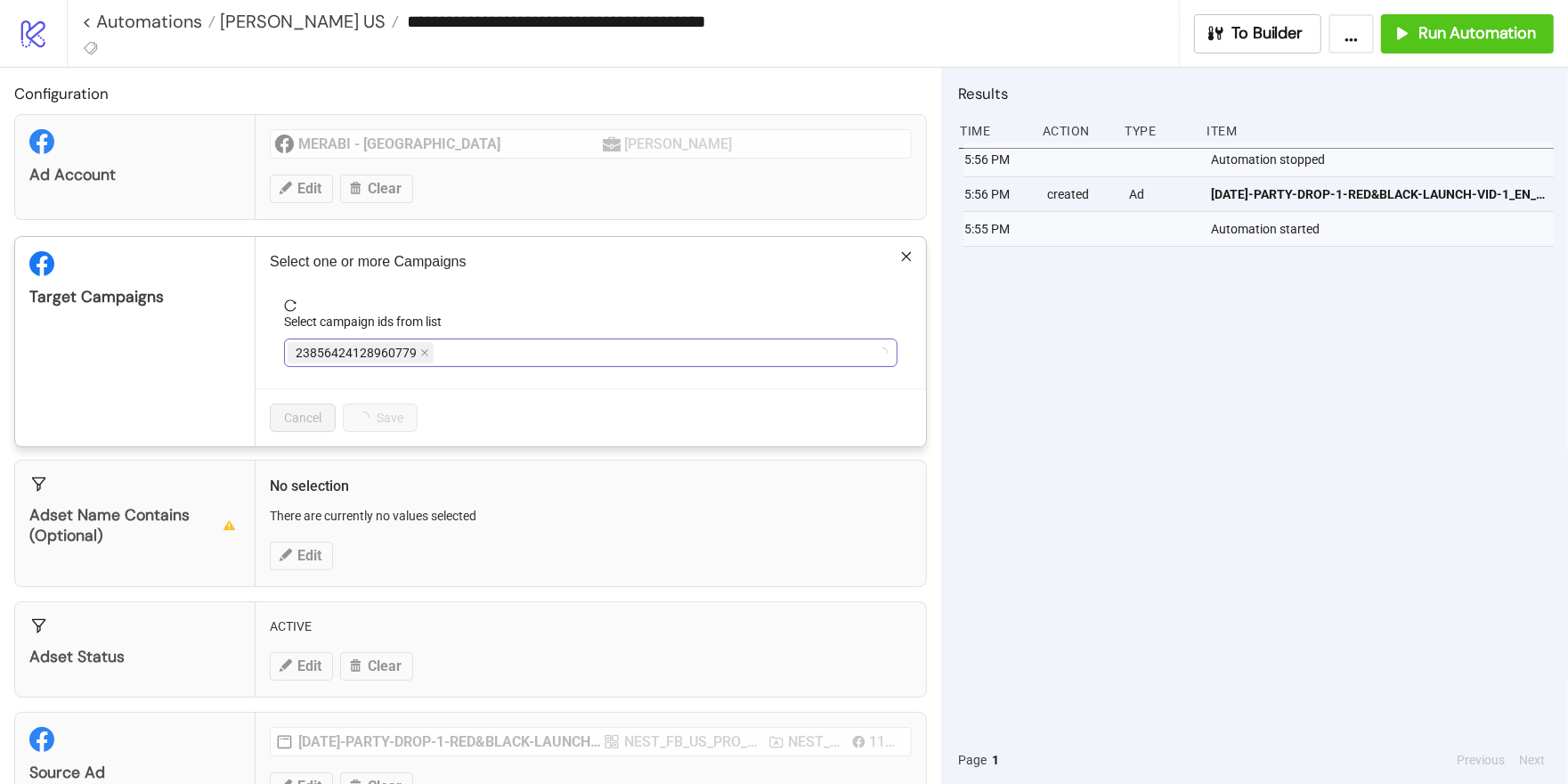
click at [475, 353] on div "23856424128960779" at bounding box center [581, 353] width 588 height 25
click at [527, 349] on div "NEST_FB_US_RTN_CONVERSION_" at bounding box center [581, 353] width 588 height 25
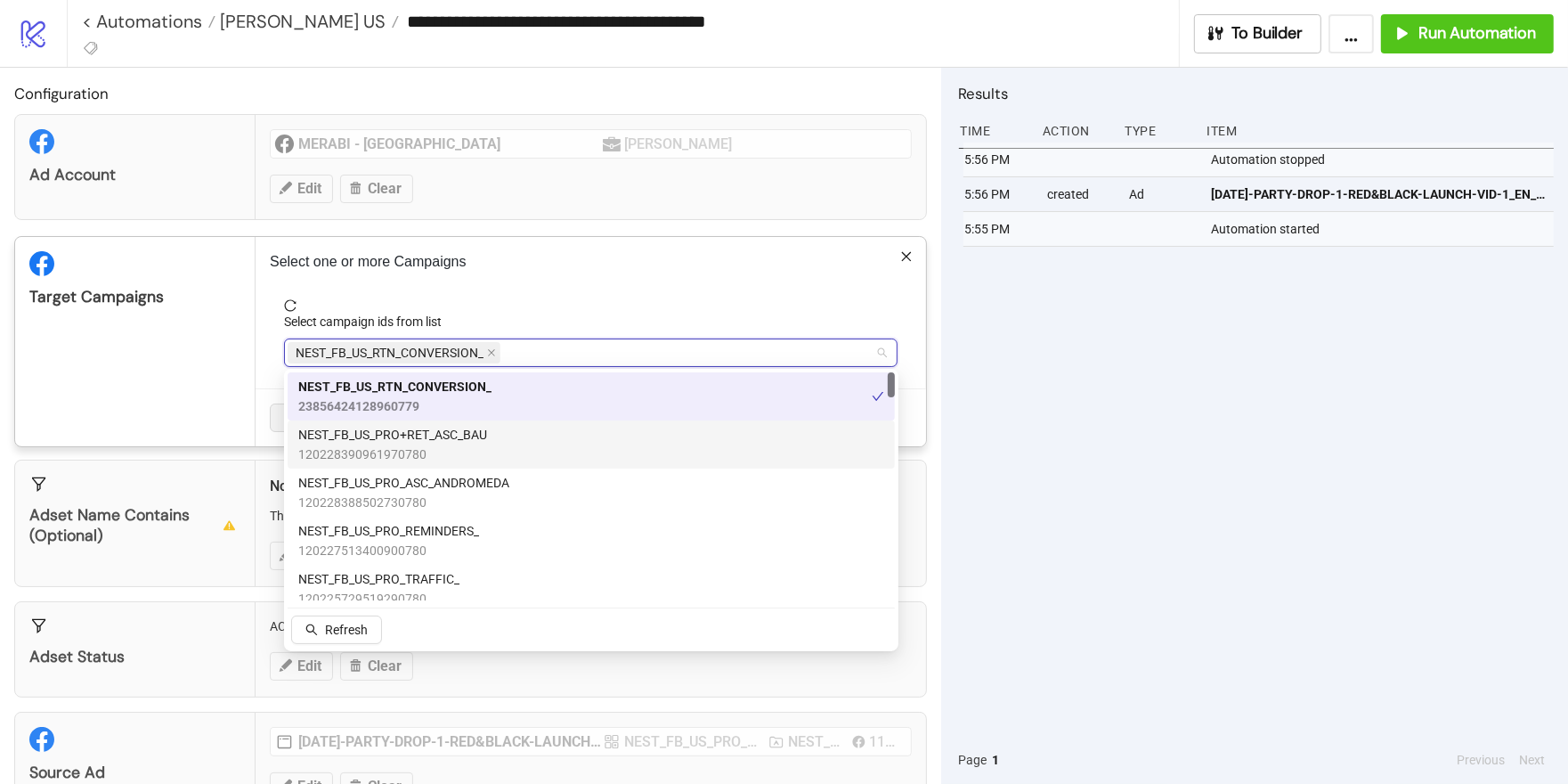
click at [461, 444] on span "120228390961970780" at bounding box center [393, 454] width 189 height 19
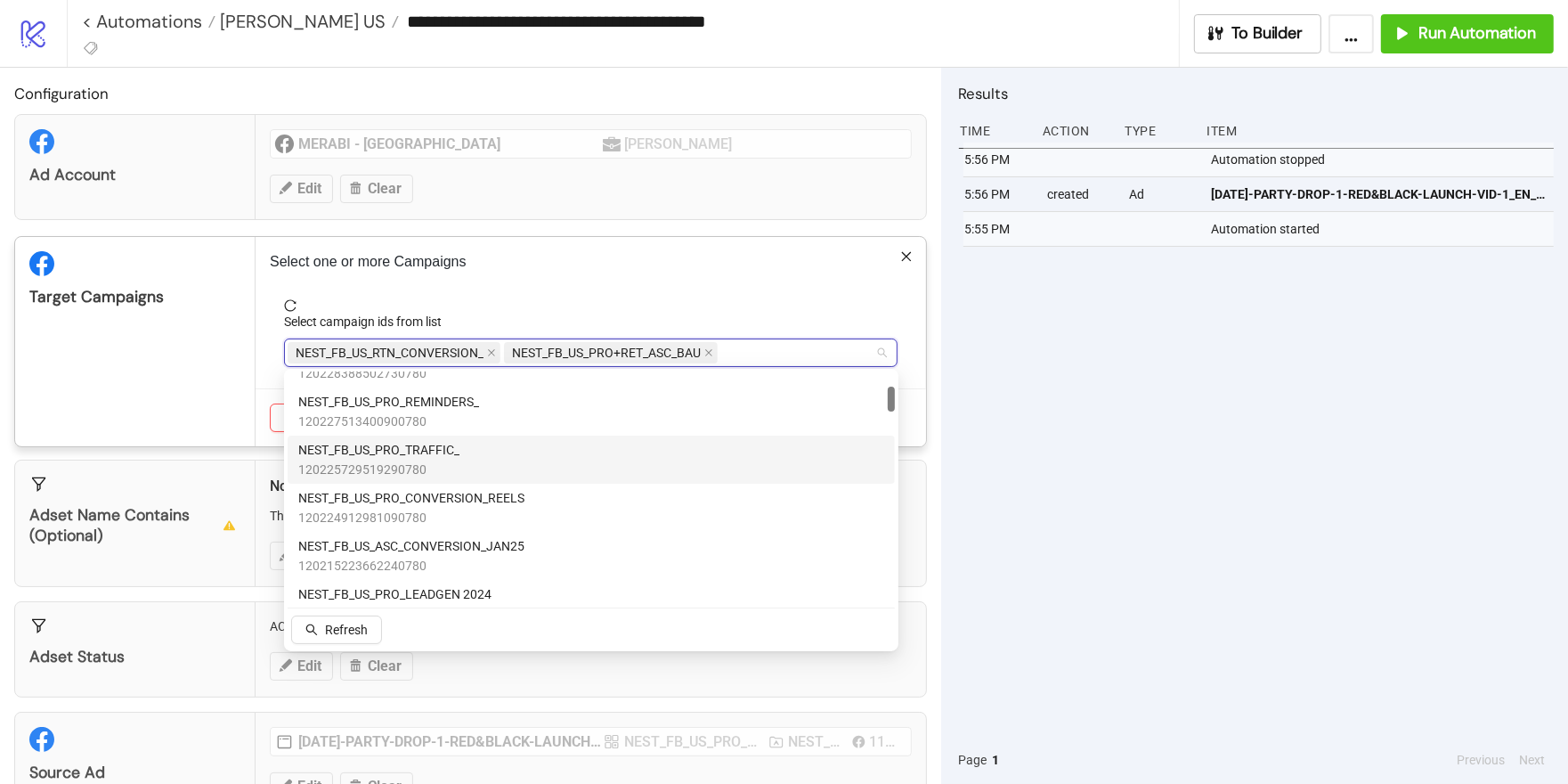
click at [437, 461] on span "120225729519290780" at bounding box center [379, 469] width 161 height 19
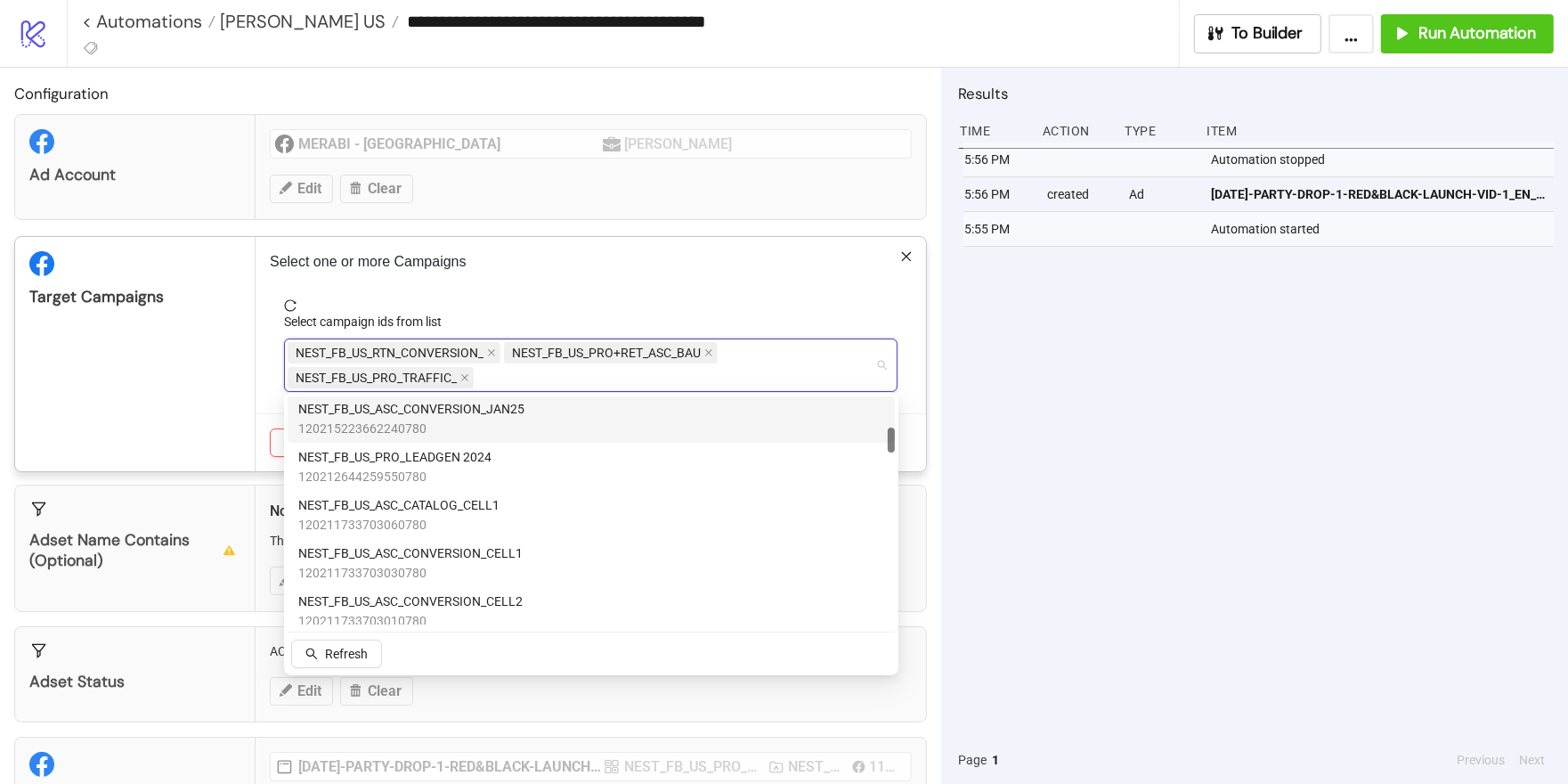
scroll to position [292, 0]
click at [199, 343] on div "Target Campaigns" at bounding box center [134, 353] width 240 height 235
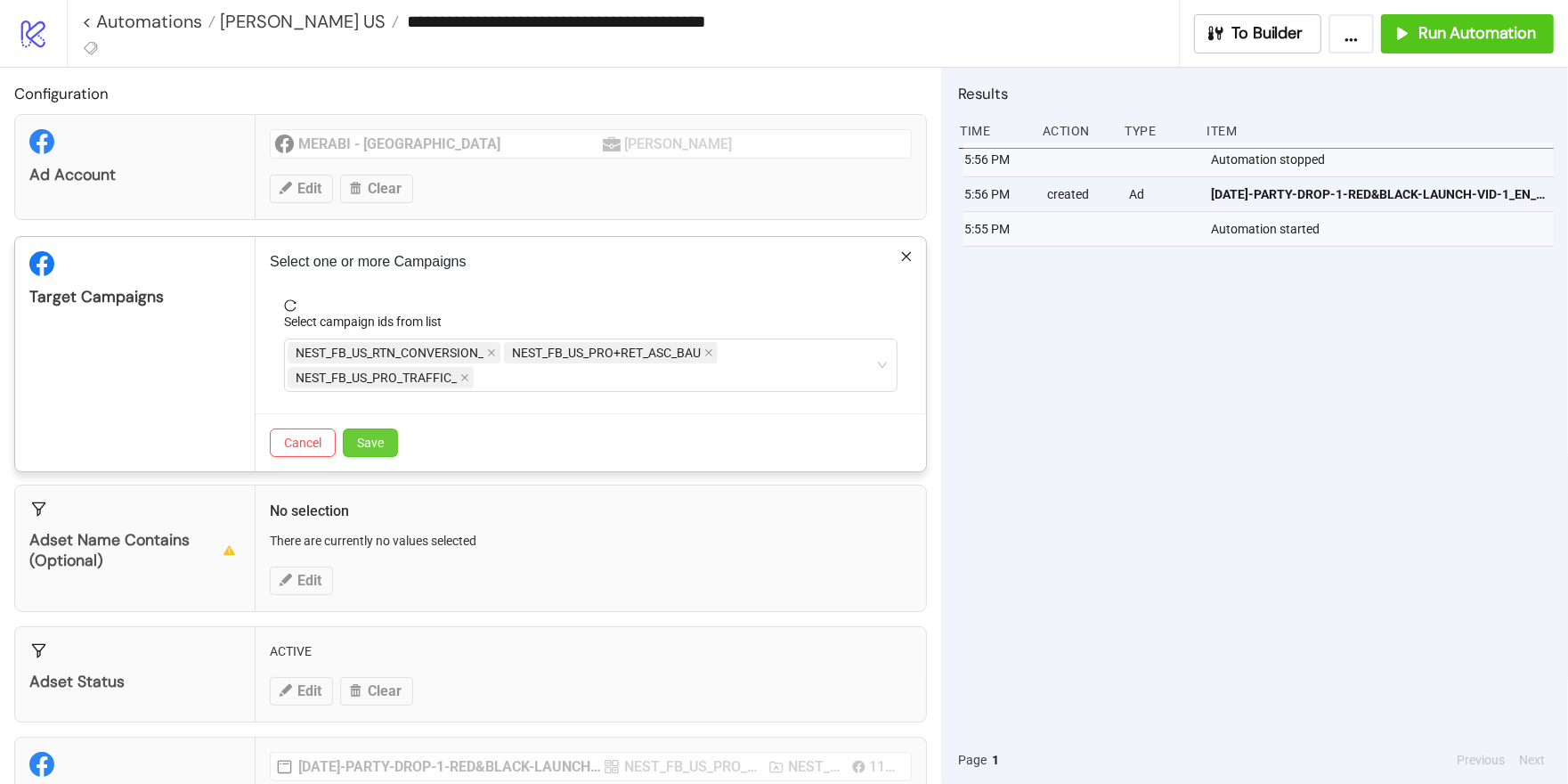
click at [377, 443] on span "Save" at bounding box center [370, 443] width 27 height 14
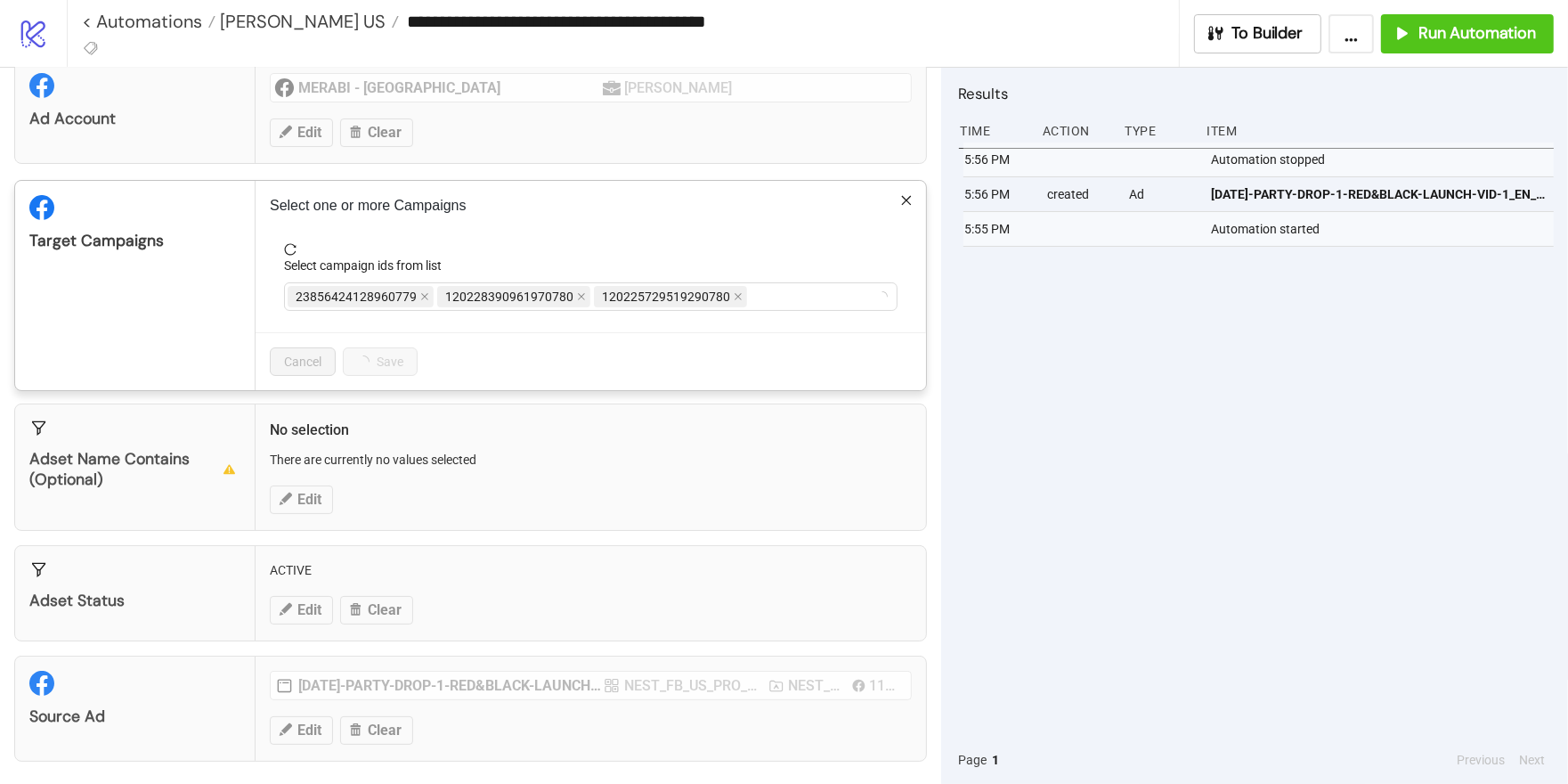
scroll to position [23, 0]
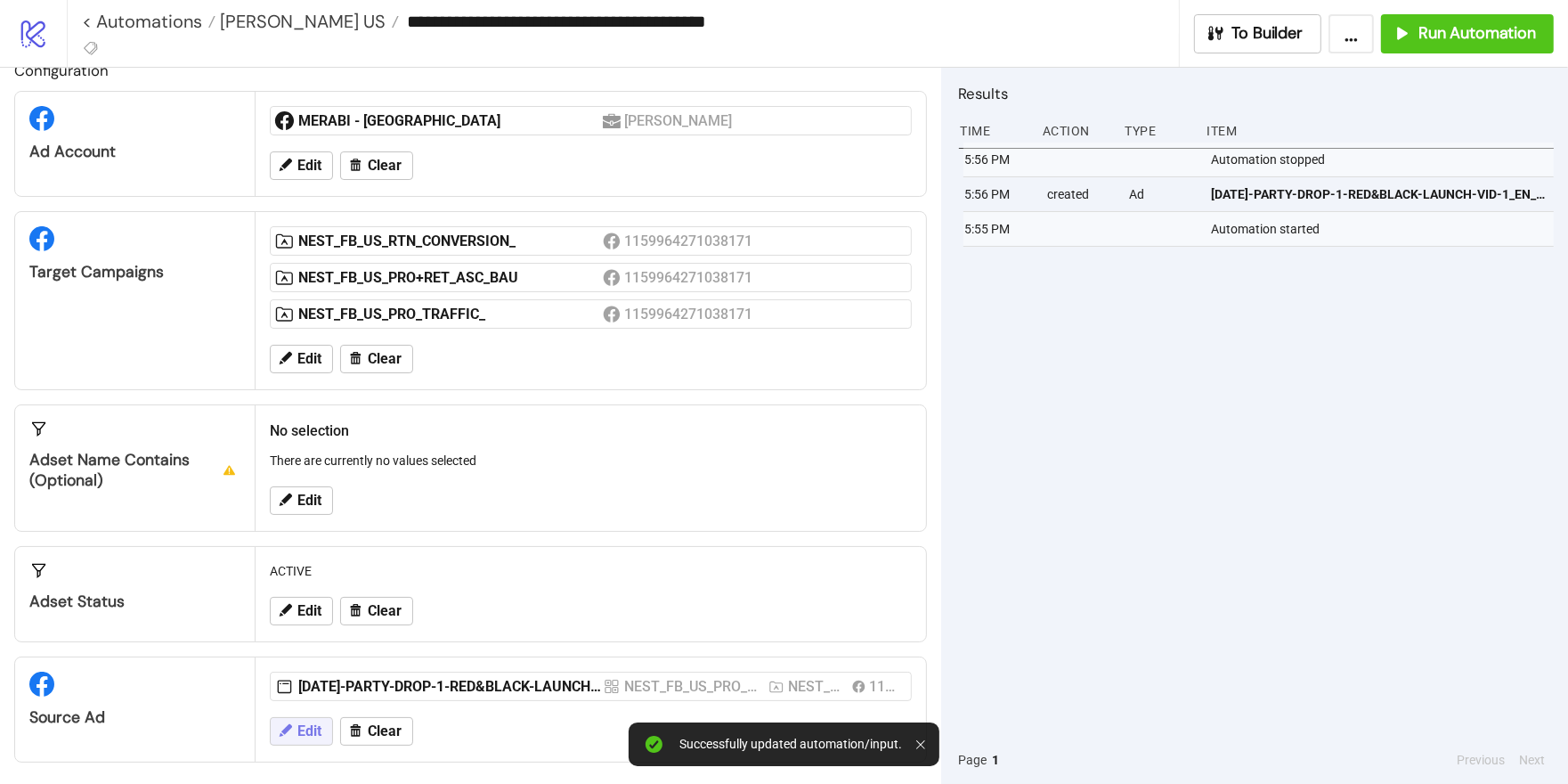
click at [304, 728] on span "Edit" at bounding box center [310, 731] width 24 height 16
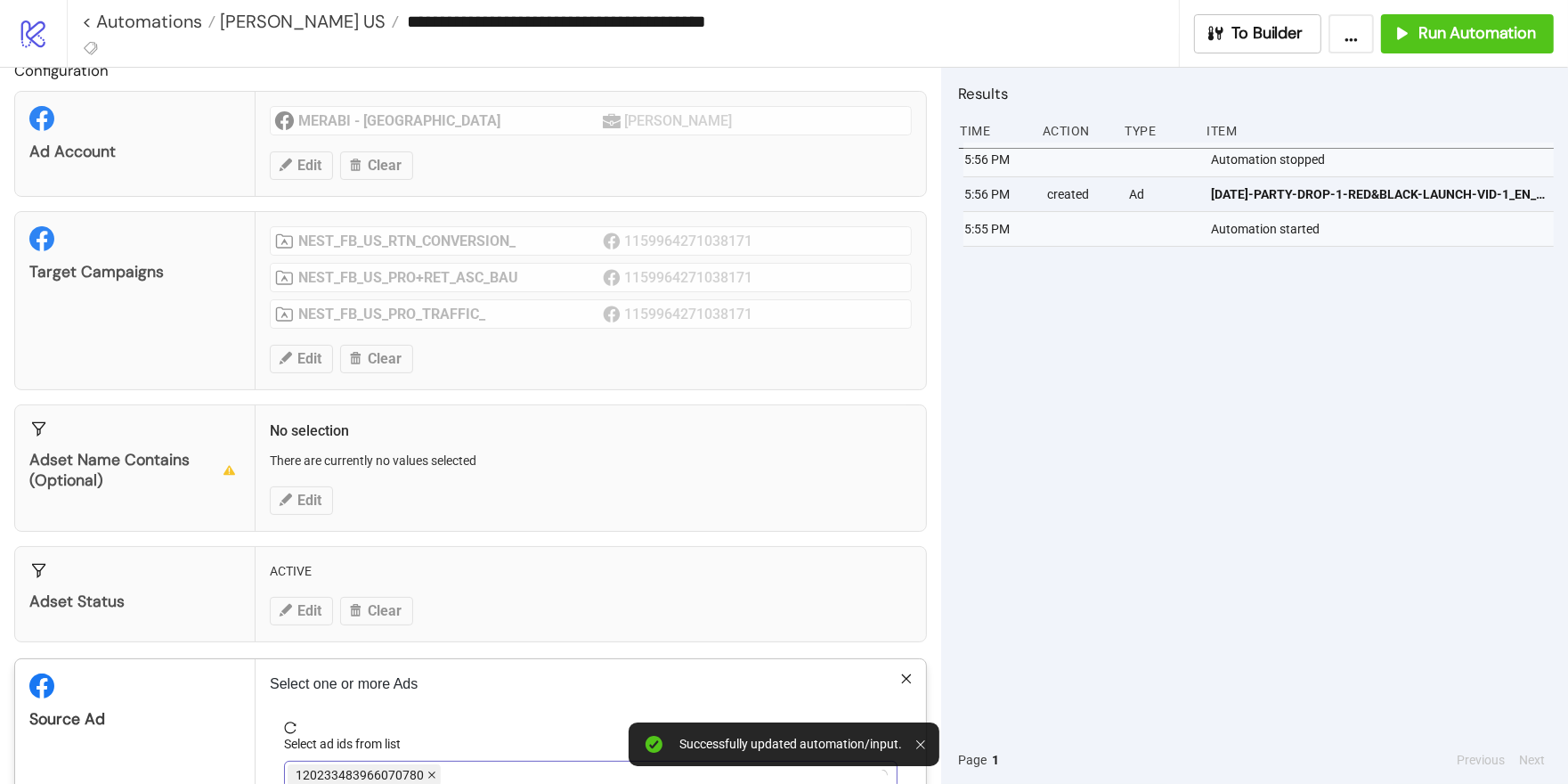
click at [428, 772] on icon "close" at bounding box center [432, 776] width 7 height 7
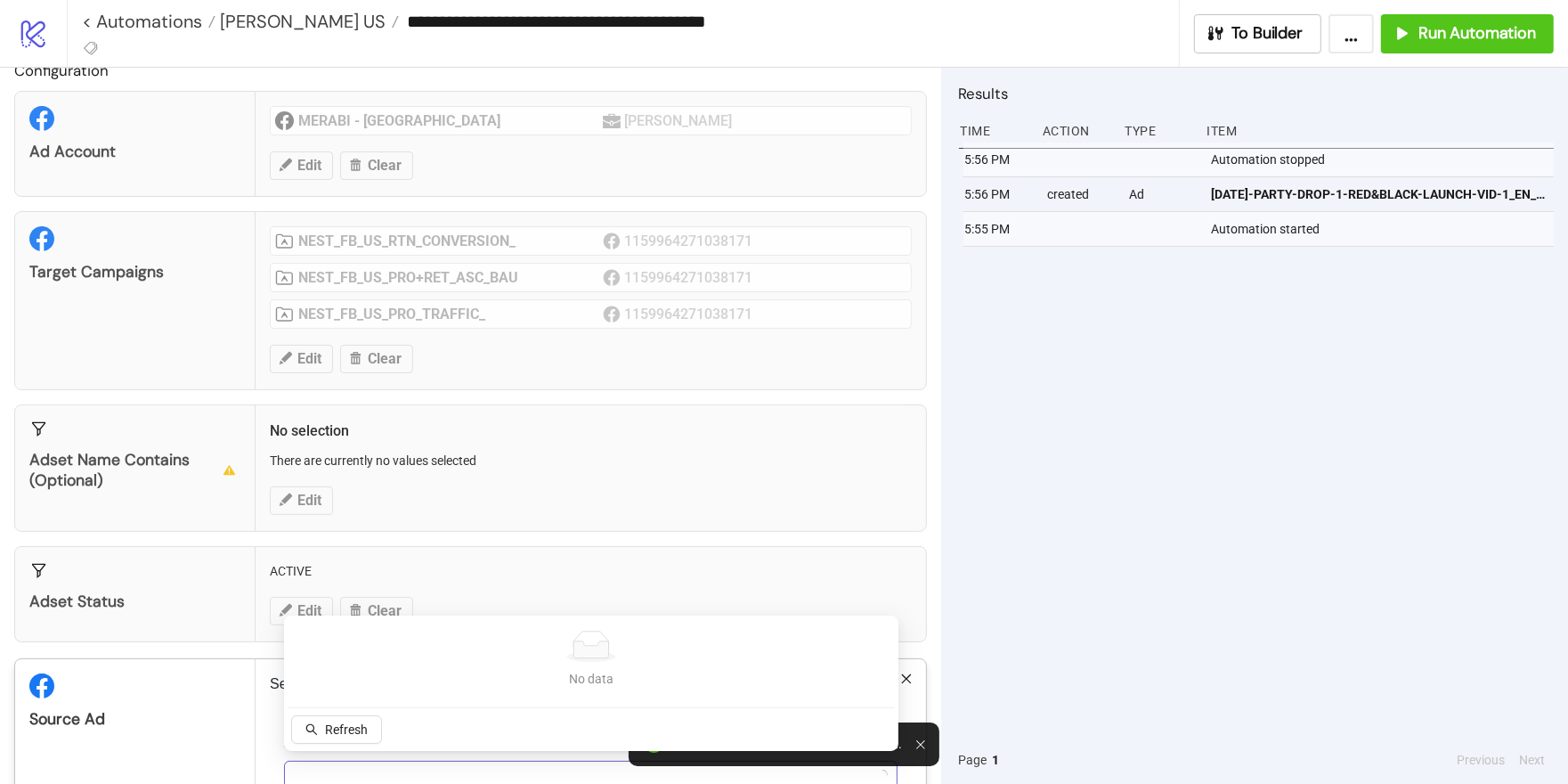
click at [427, 770] on div at bounding box center [581, 775] width 588 height 25
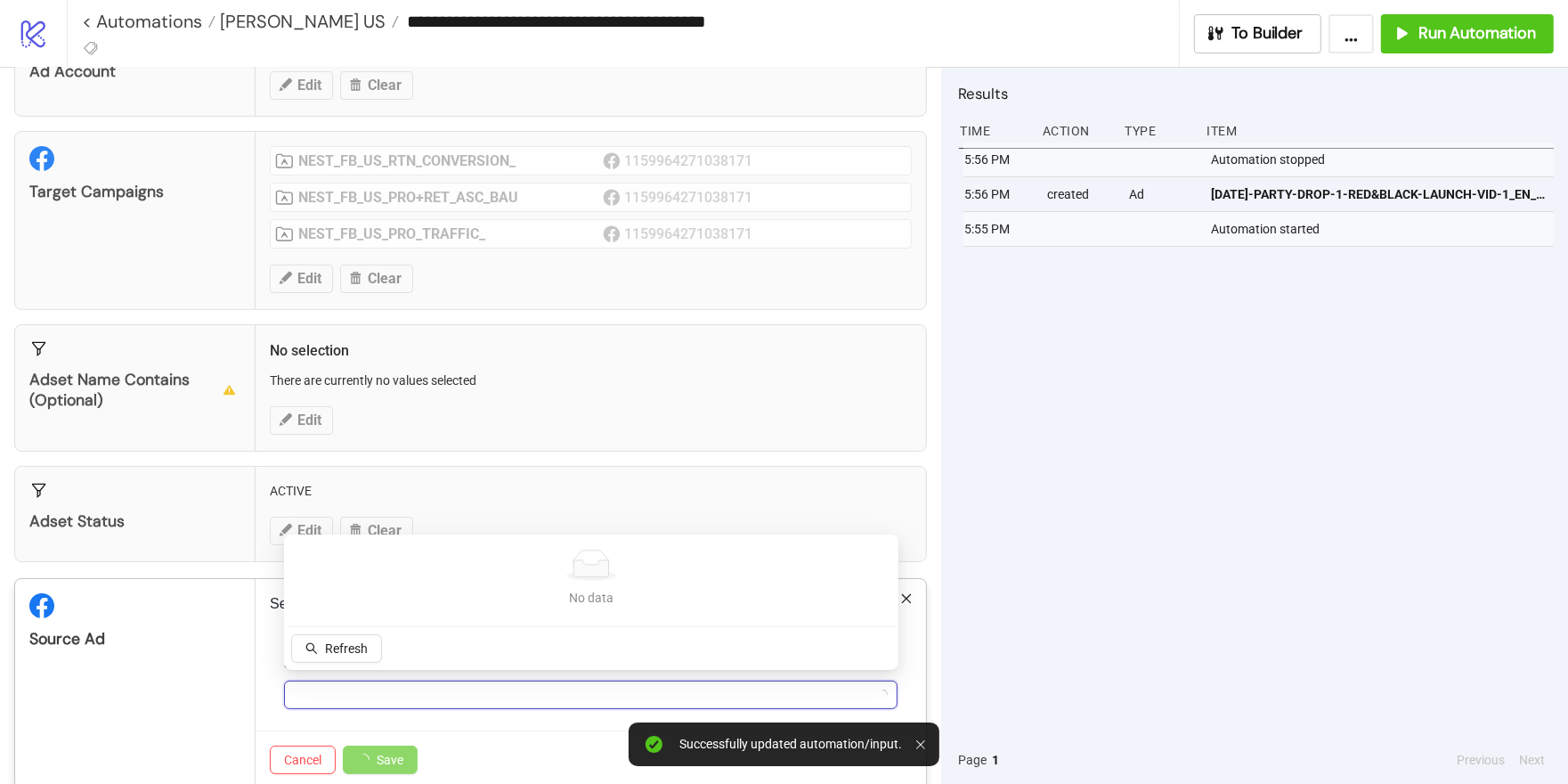
scroll to position [107, 0]
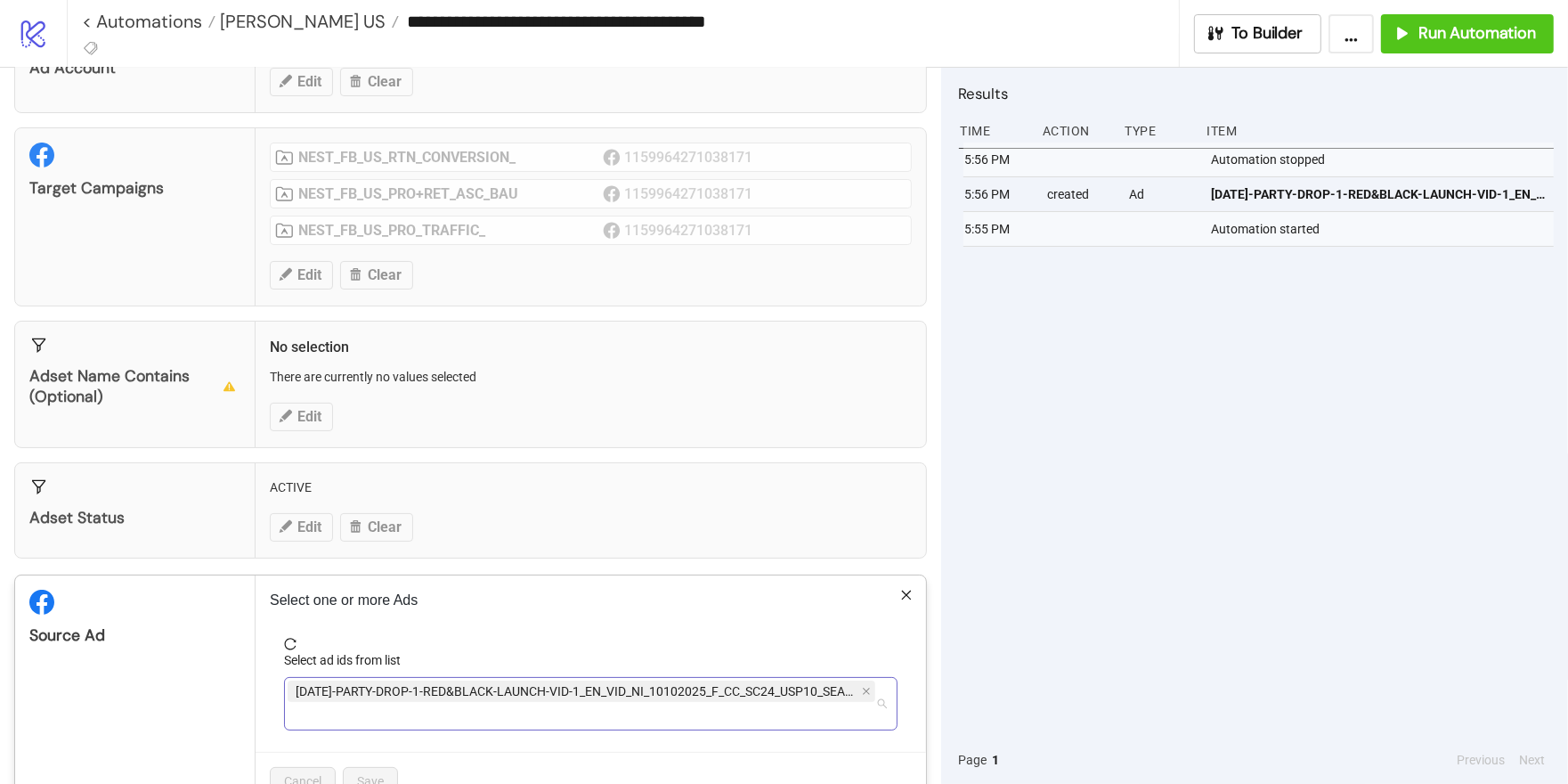
click at [851, 683] on span "AD423-PARTY-DROP-1-RED&BLACK-LAUNCH-VID-1_EN_VID_NI_10102025_F_CC_SC24_USP10_SE…" at bounding box center [577, 691] width 563 height 19
click at [860, 683] on span "AD423-PARTY-DROP-1-RED&BLACK-LAUNCH-VID-1_EN_VID_NI_10102025_F_CC_SC24_USP10_SE…" at bounding box center [581, 691] width 588 height 21
click at [868, 688] on icon "close" at bounding box center [867, 692] width 9 height 9
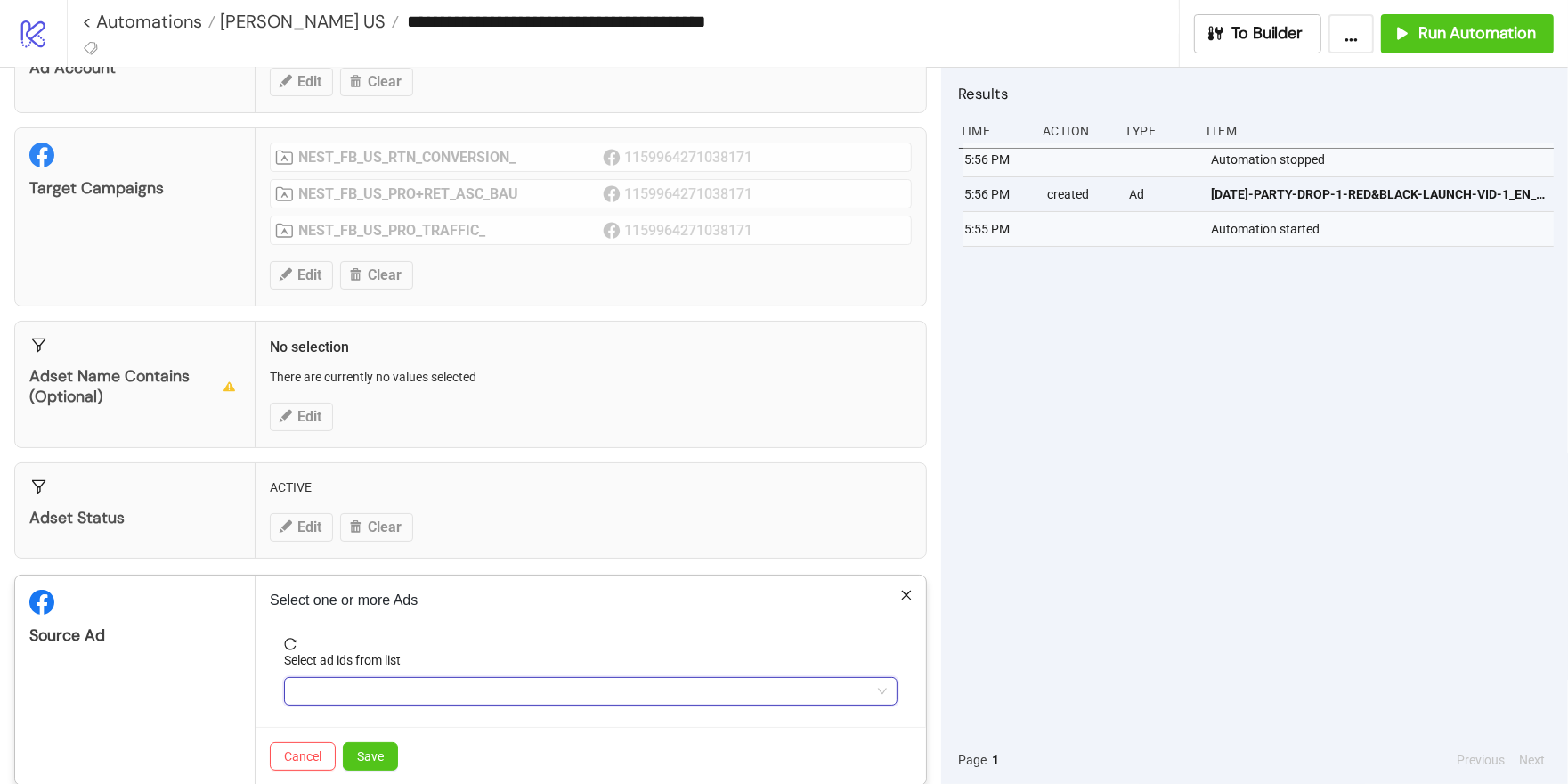
click at [479, 685] on div at bounding box center [581, 691] width 588 height 25
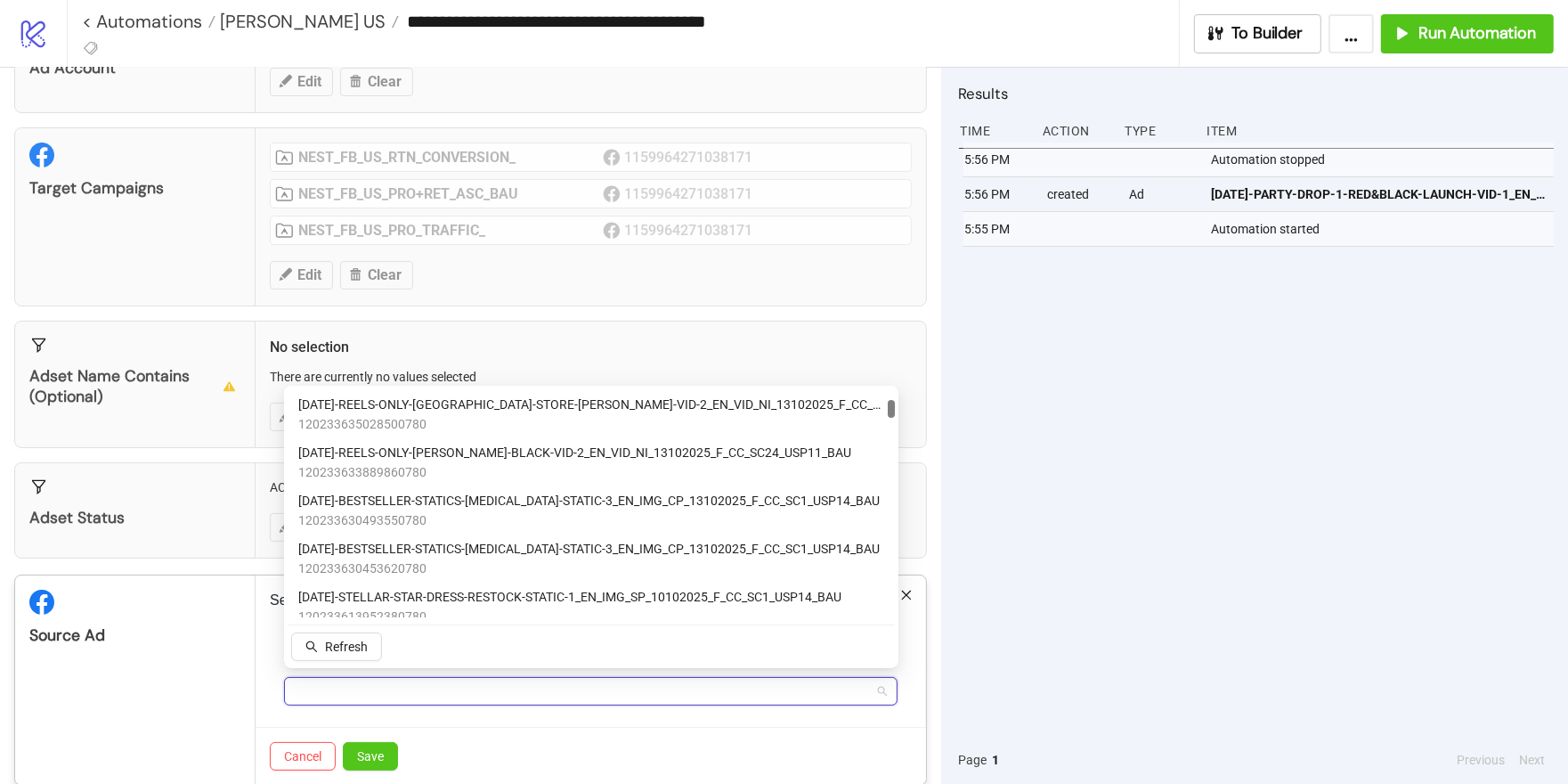
scroll to position [291, 0]
click at [488, 607] on span "120233613952380780" at bounding box center [570, 612] width 543 height 19
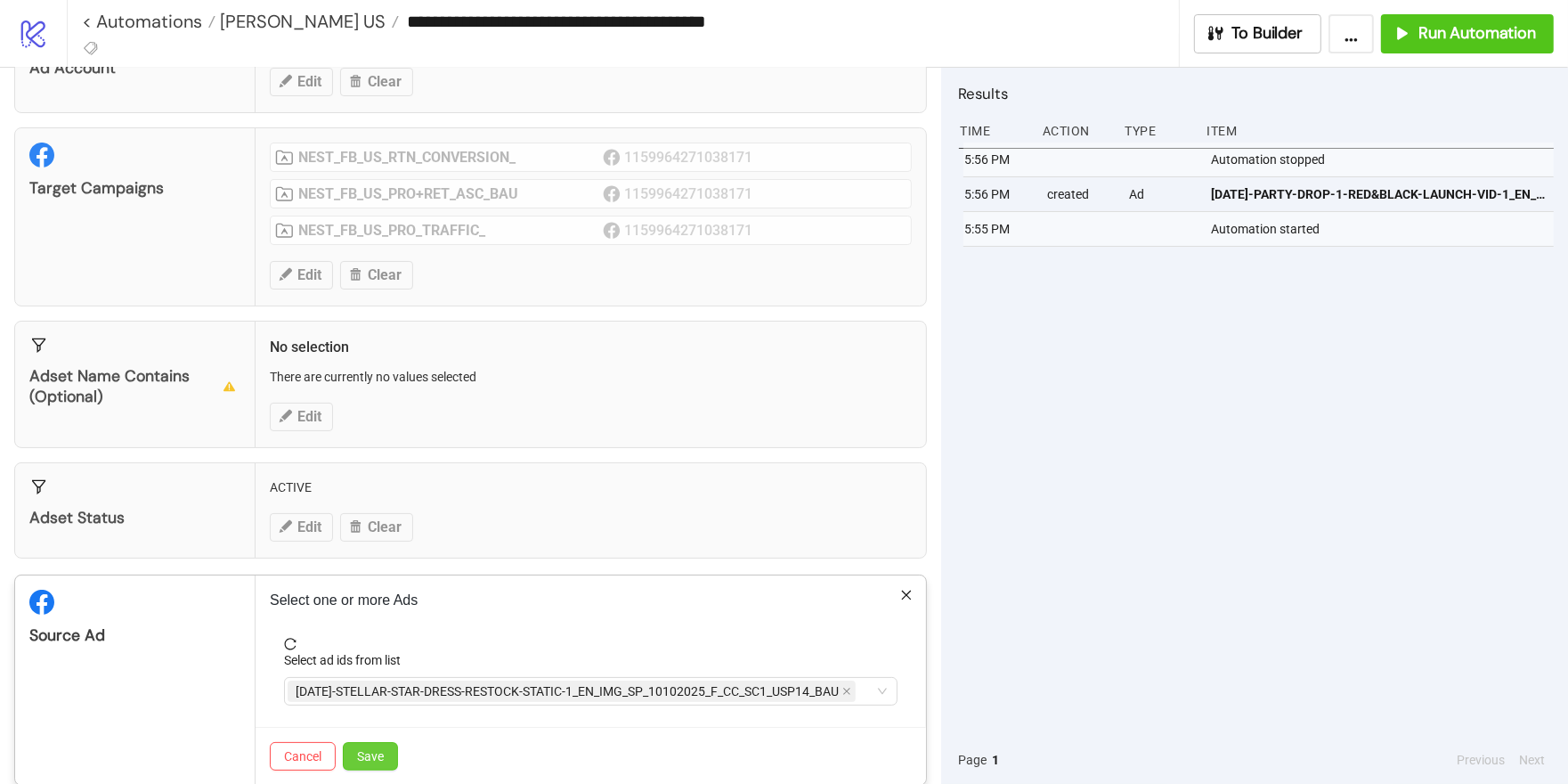
click at [381, 750] on span "Save" at bounding box center [370, 756] width 27 height 14
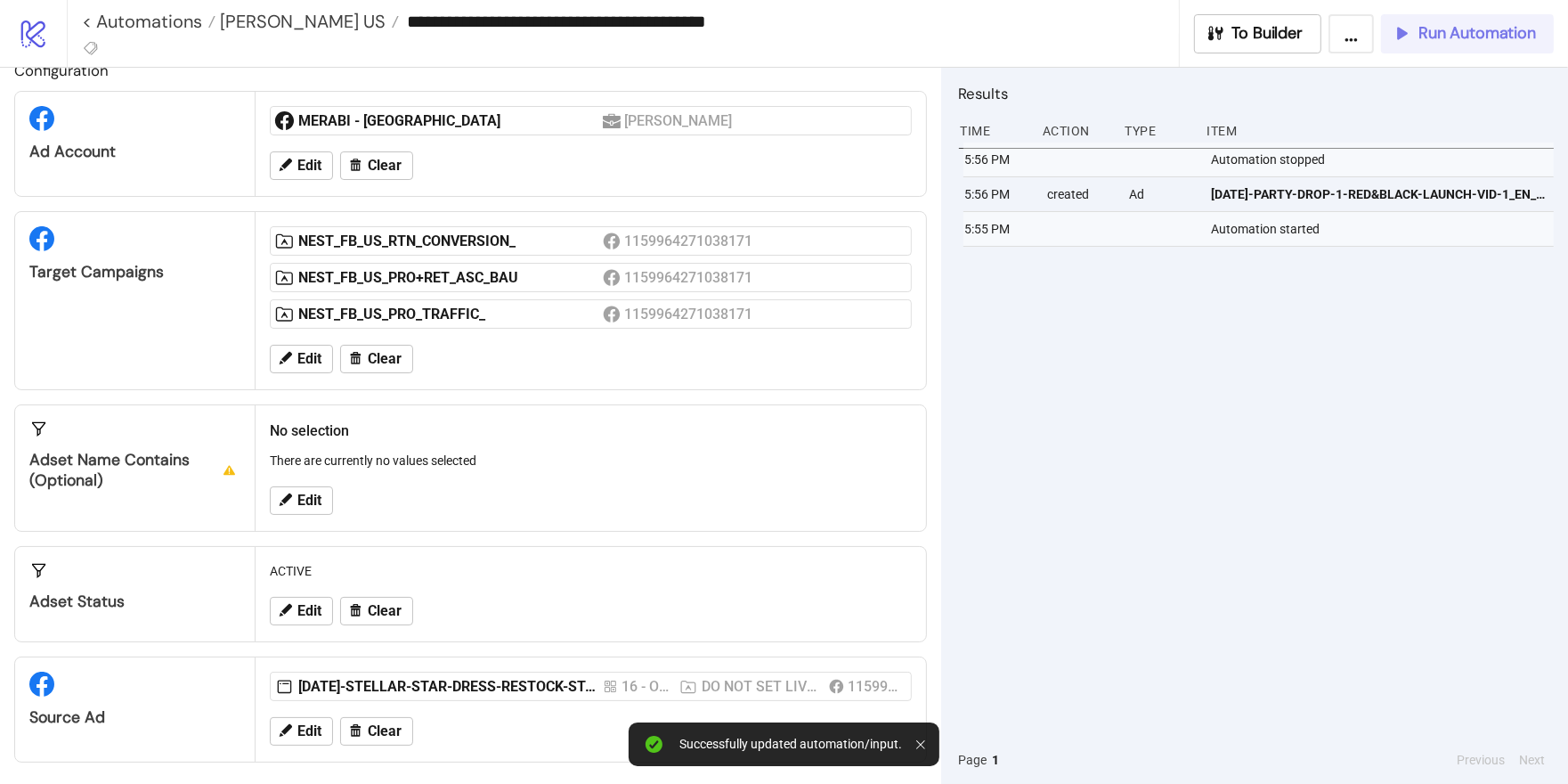
click at [1439, 44] on button "Run Automation" at bounding box center [1468, 33] width 172 height 39
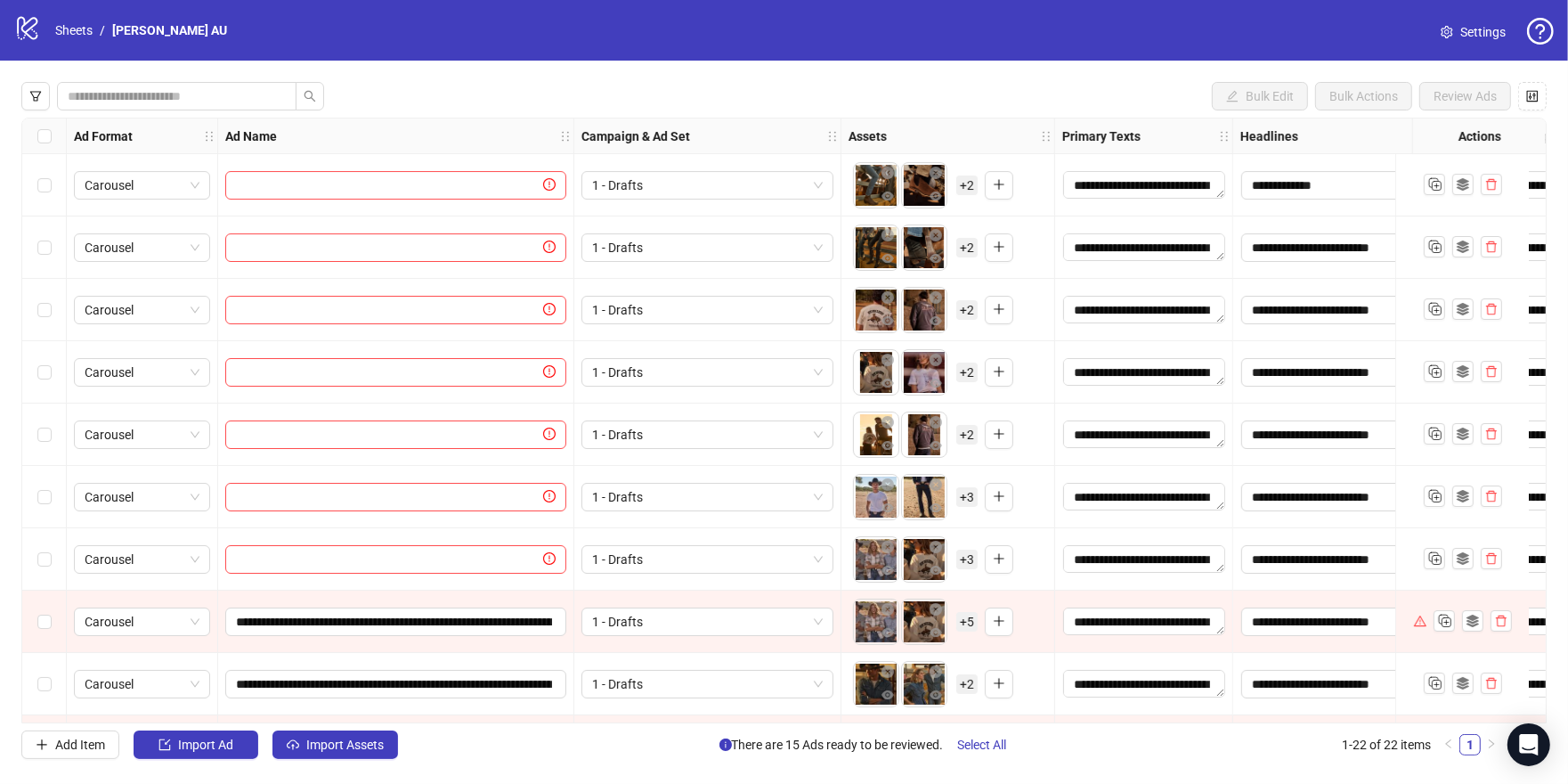
click at [1448, 33] on icon "setting" at bounding box center [1447, 32] width 11 height 12
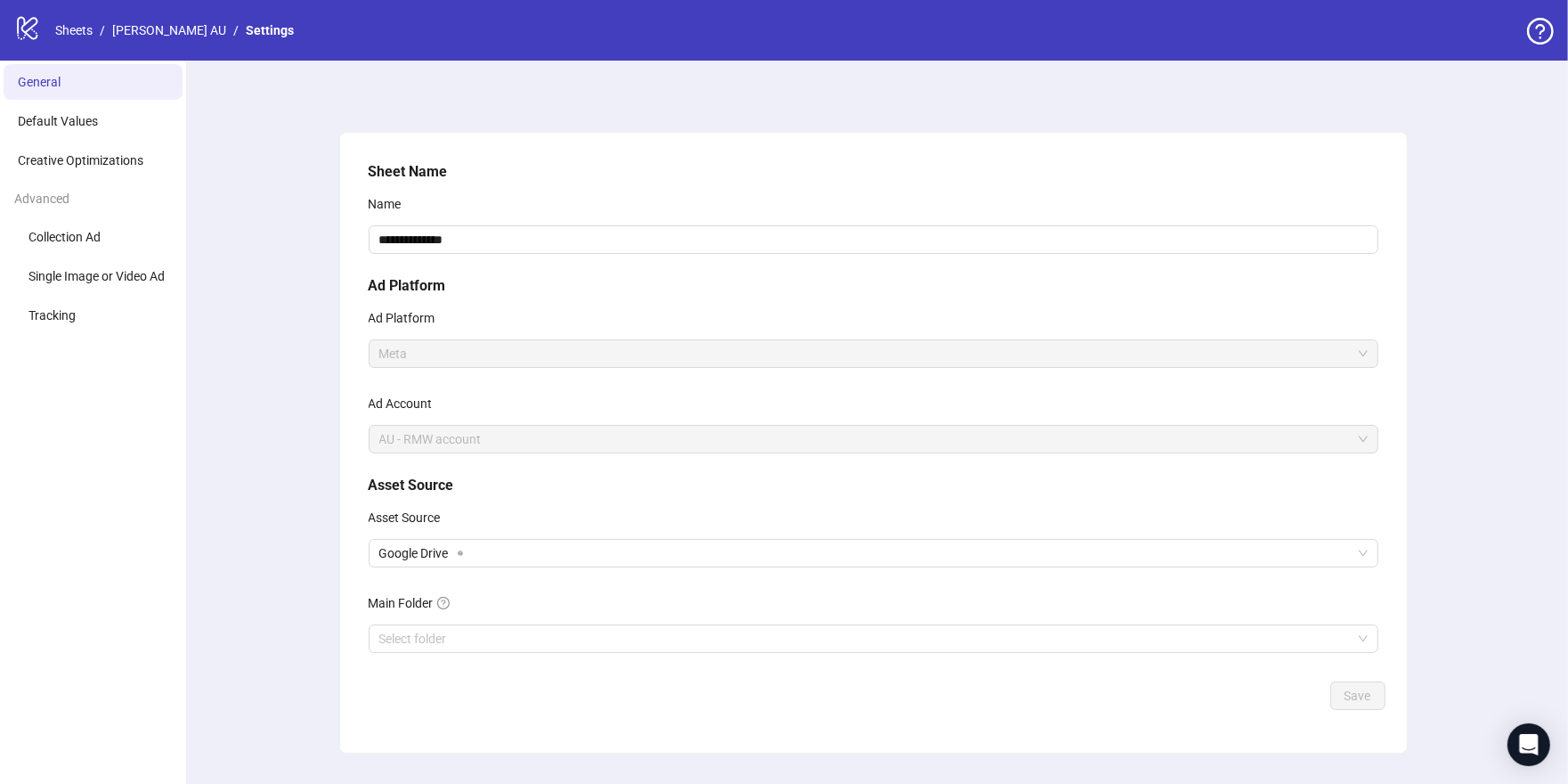
click at [409, 356] on span "Meta" at bounding box center [873, 353] width 988 height 27
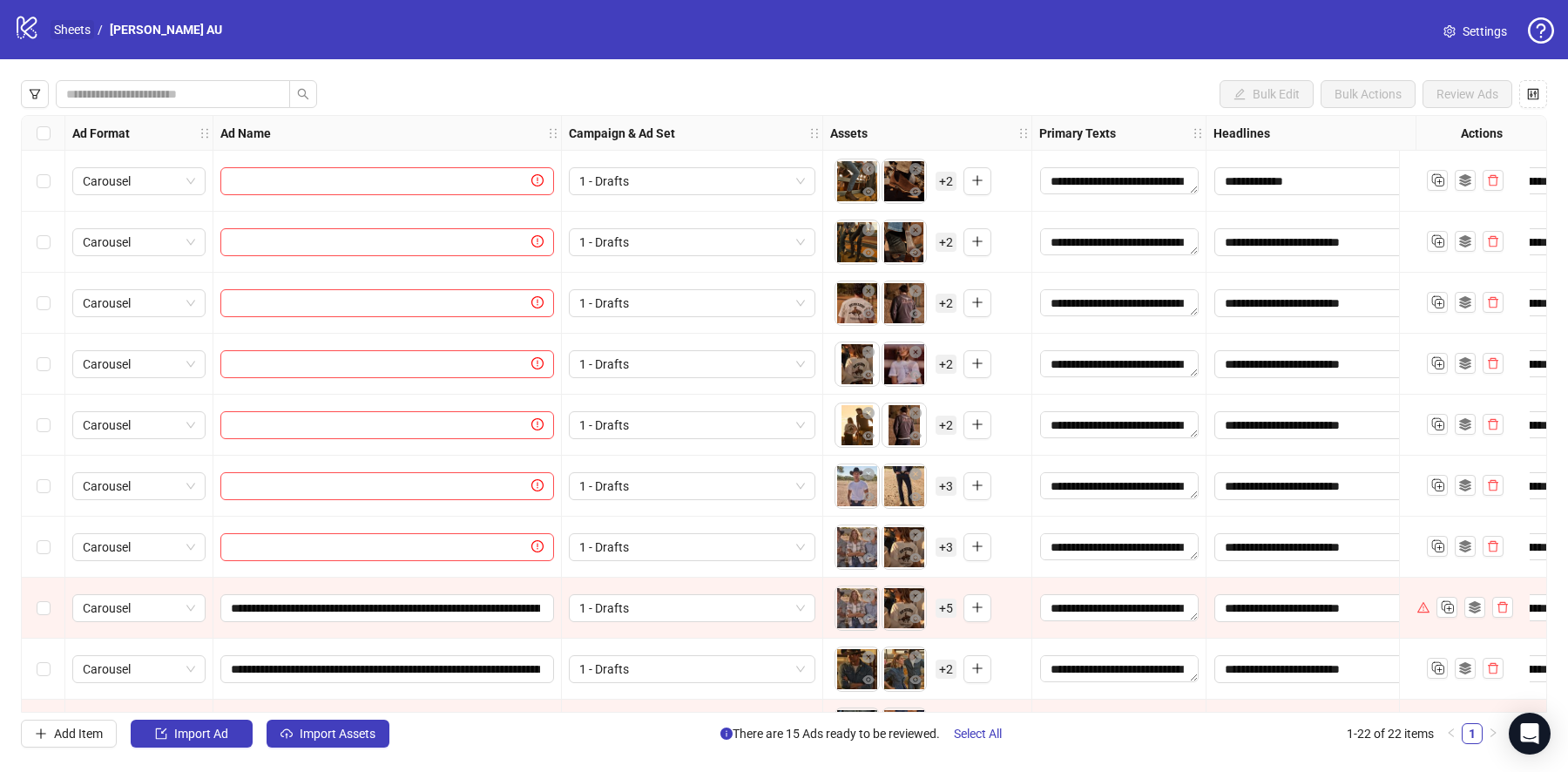
click at [74, 34] on link "Sheets" at bounding box center [73, 29] width 44 height 19
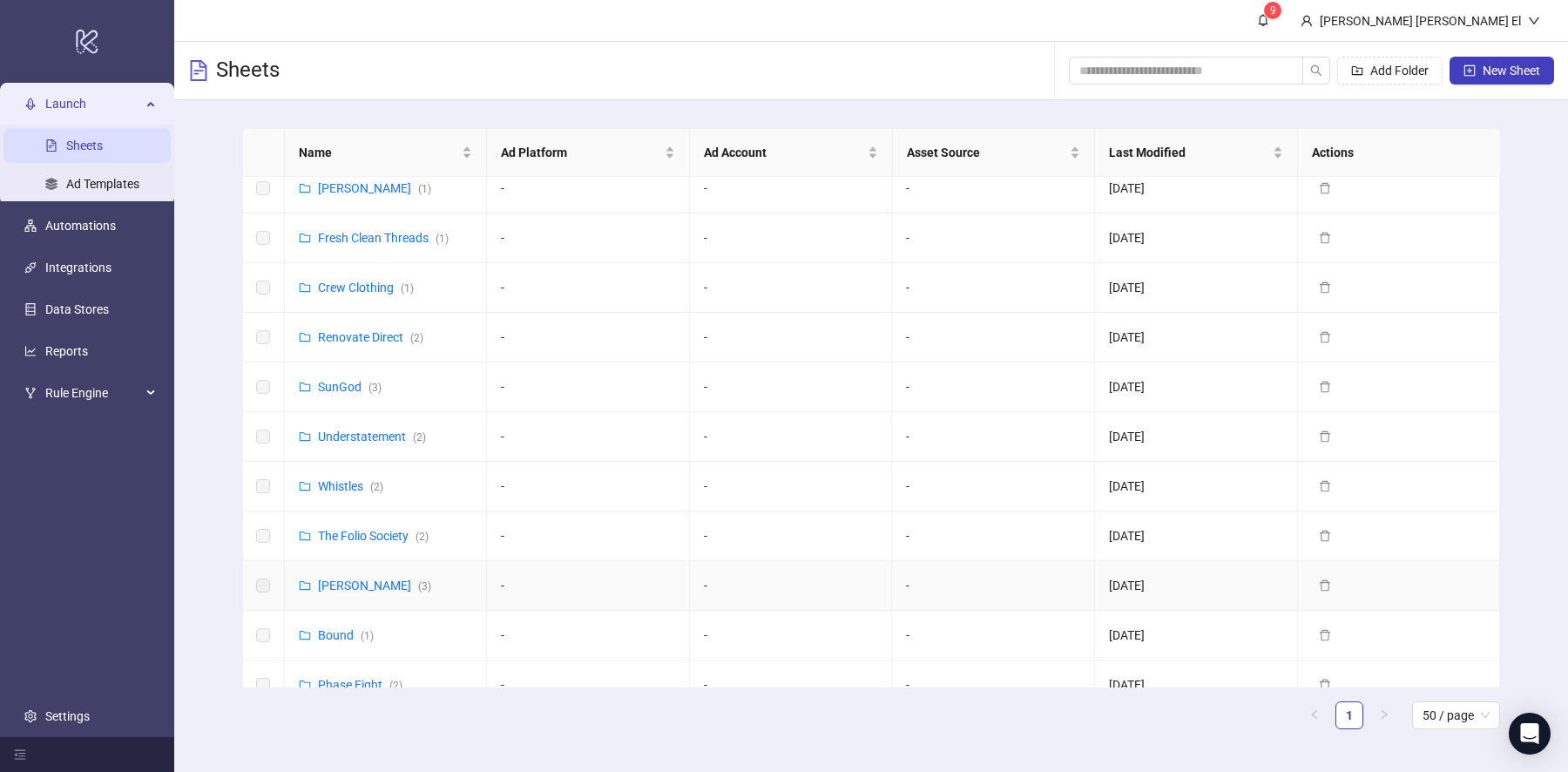
scroll to position [728, 0]
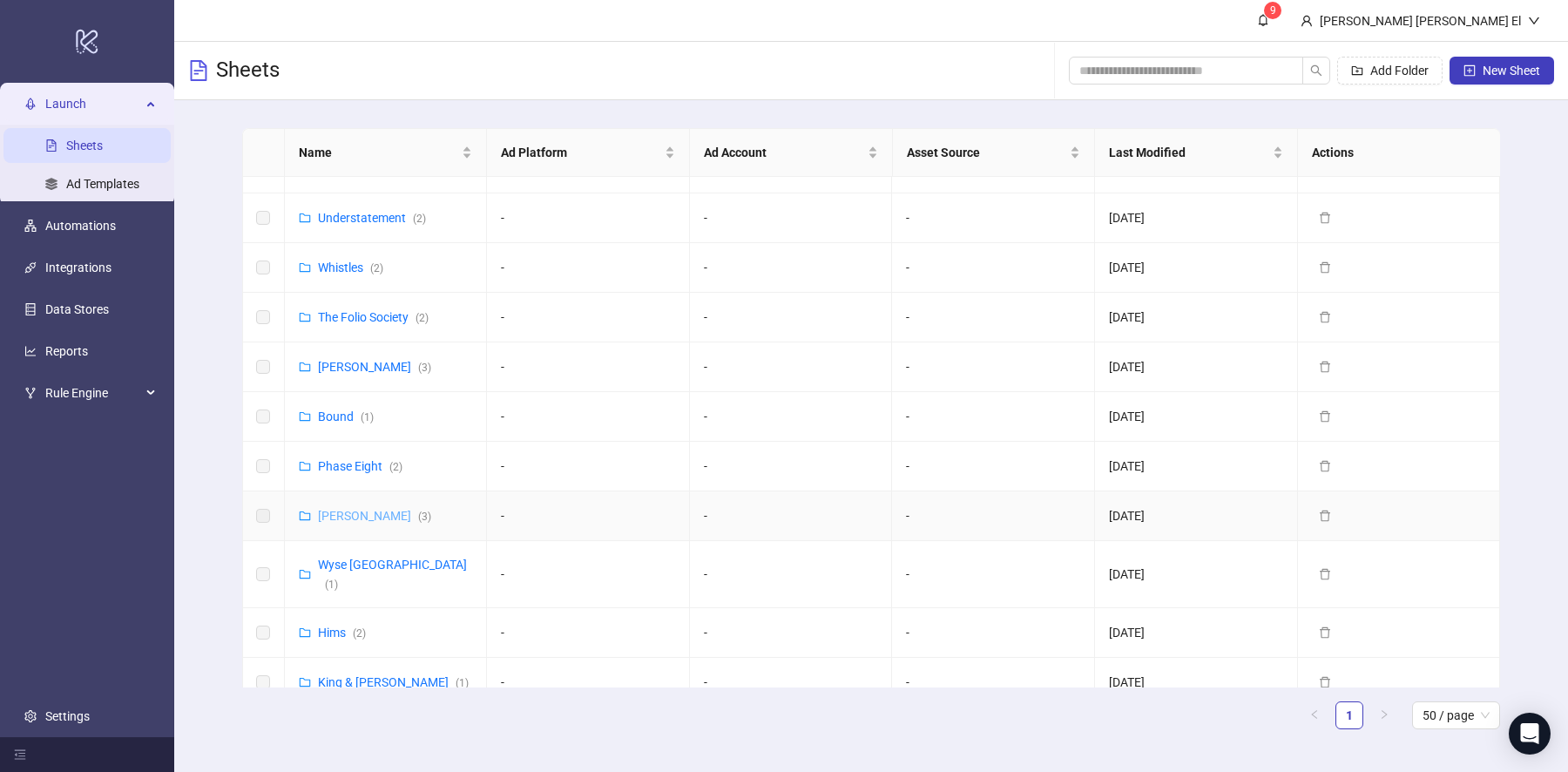
click at [359, 509] on link "[PERSON_NAME] ( 3 )" at bounding box center [375, 515] width 113 height 14
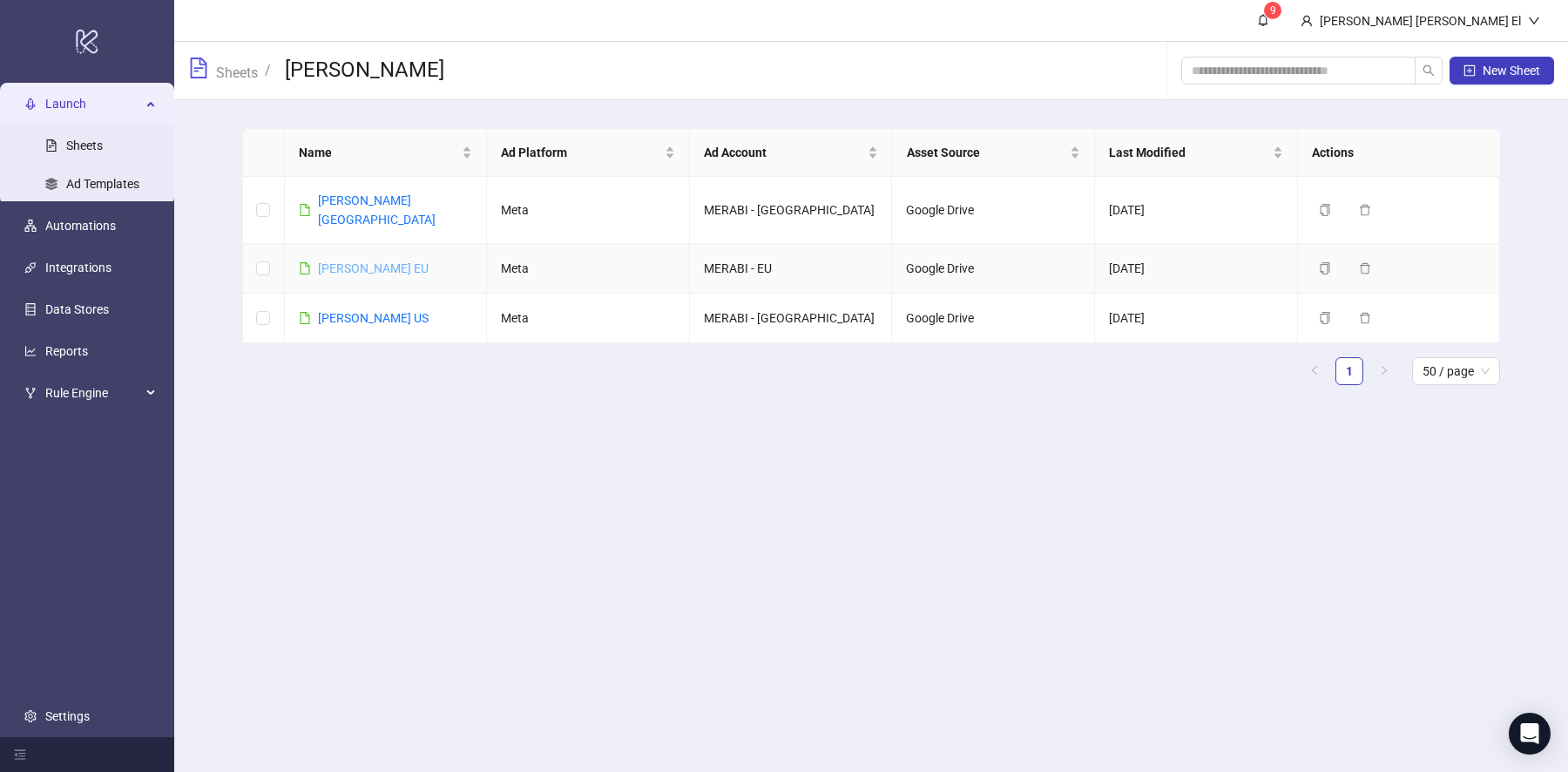
click at [384, 261] on link "[PERSON_NAME] EU" at bounding box center [374, 268] width 111 height 14
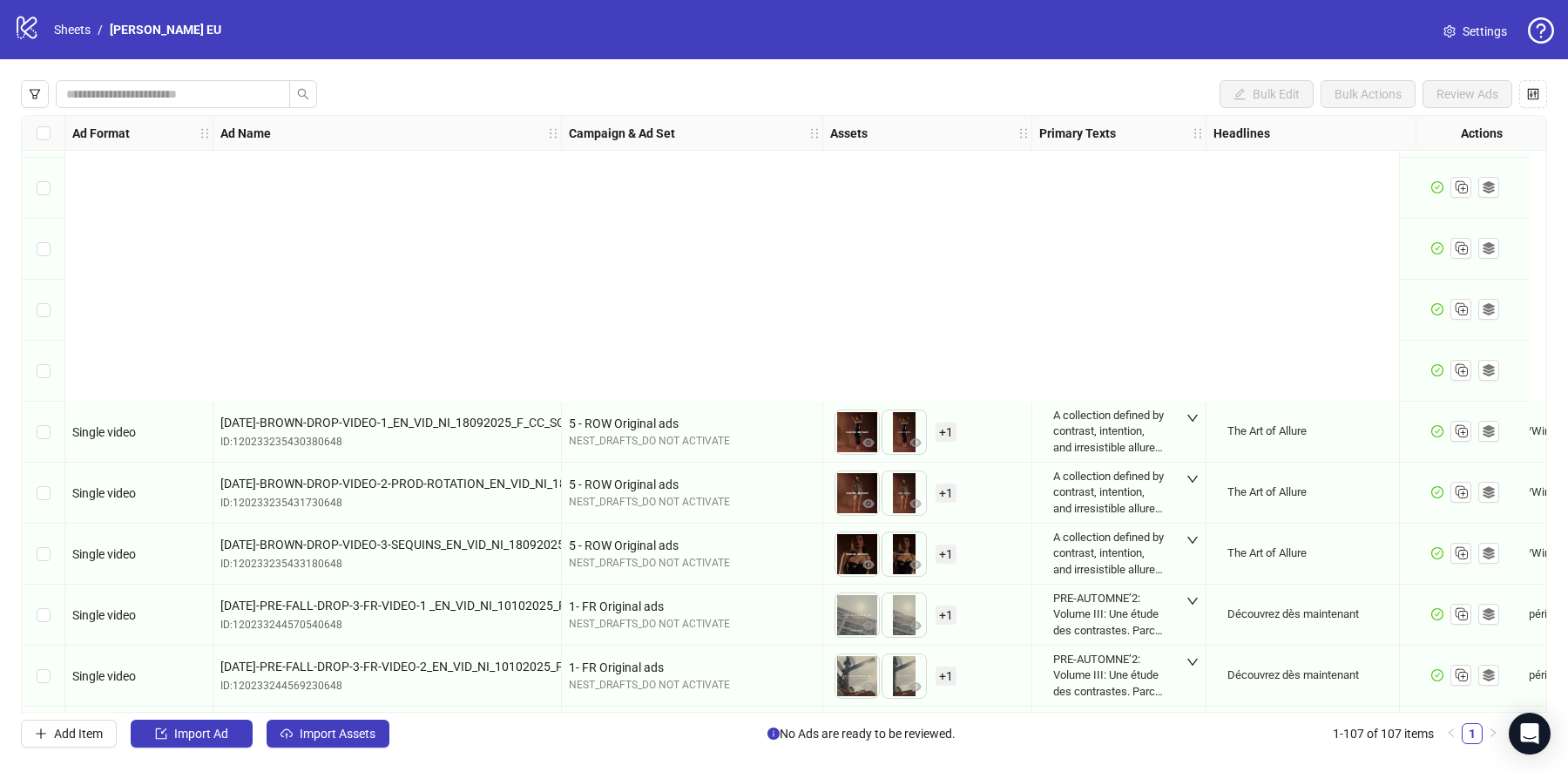
scroll to position [5970, 0]
